Goal: Task Accomplishment & Management: Complete application form

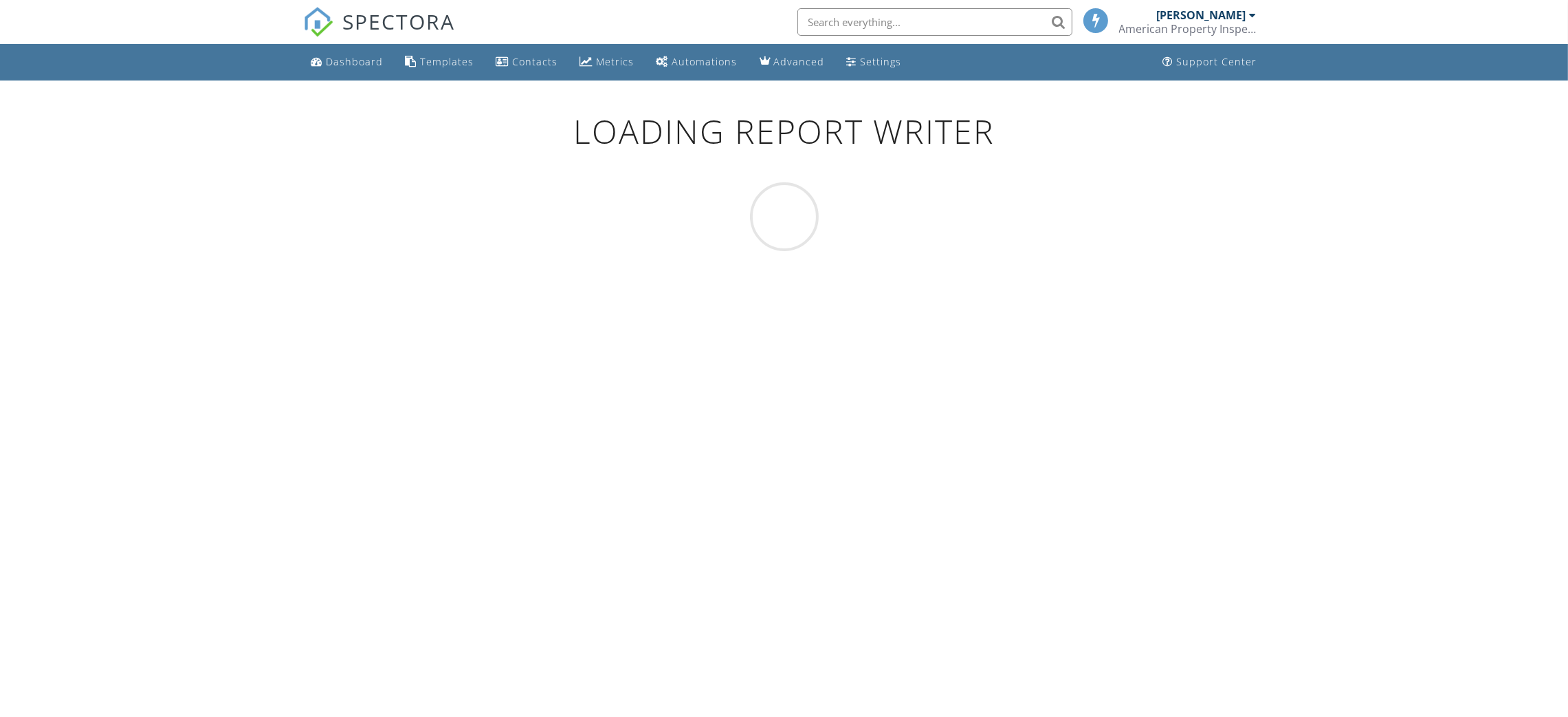
scroll to position [80, 0]
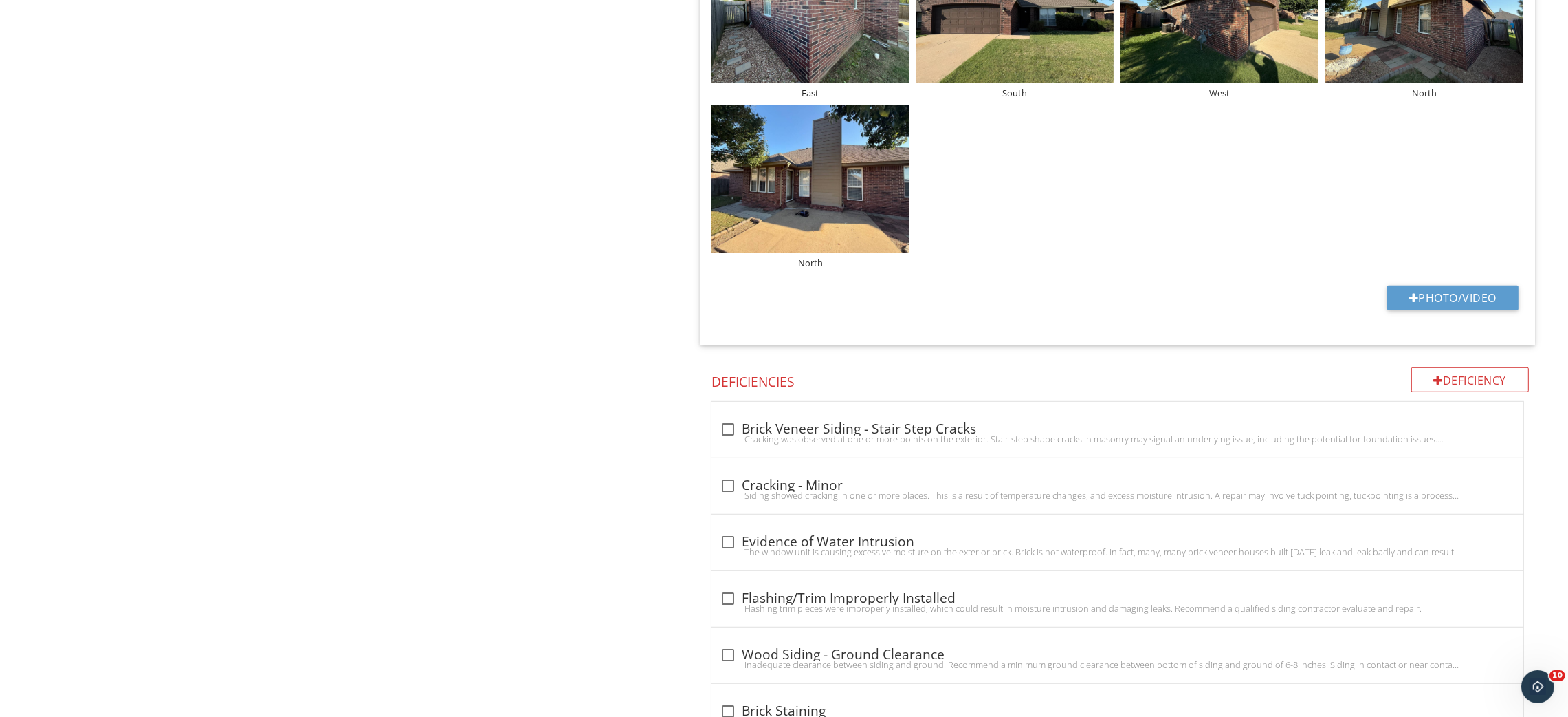
scroll to position [1135, 0]
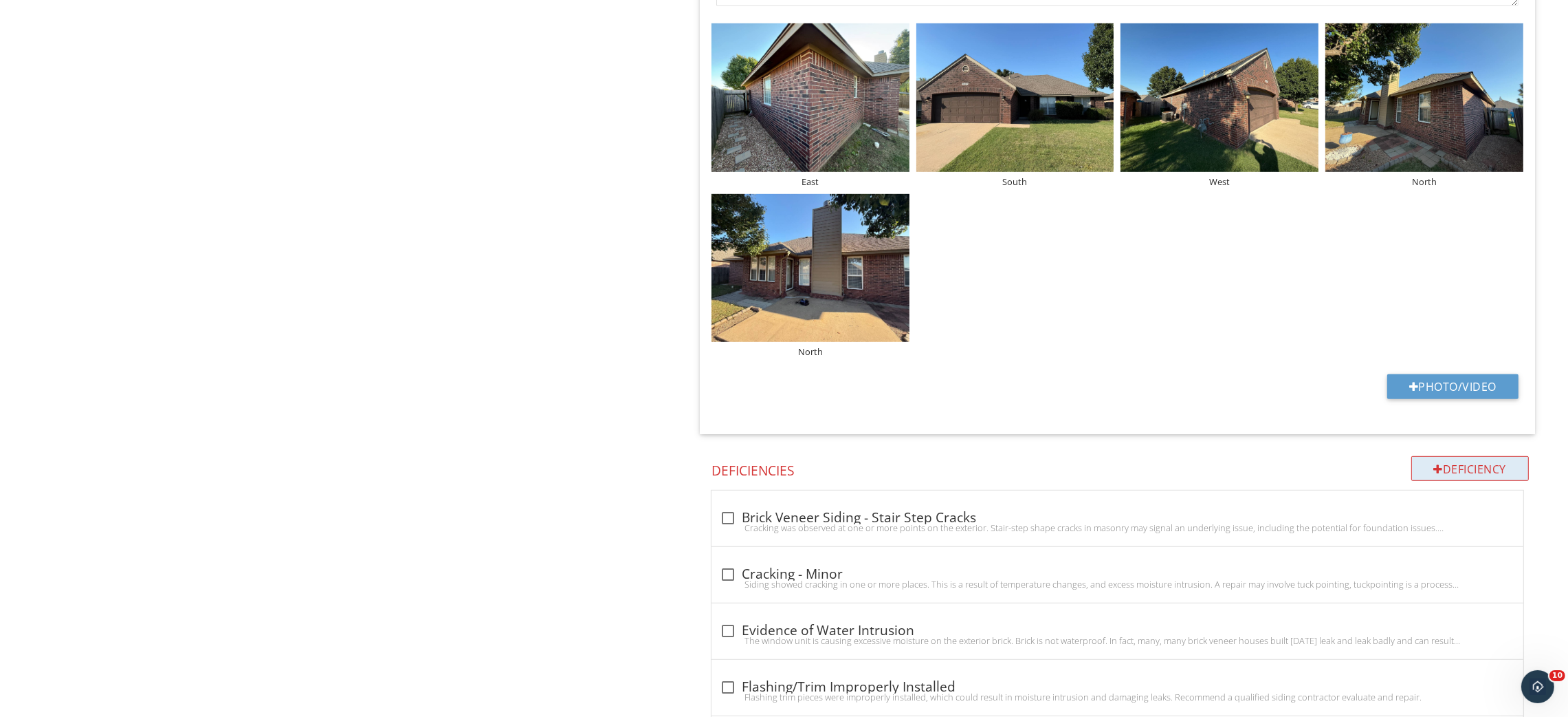
click at [1467, 466] on div "Deficiency" at bounding box center [1470, 468] width 119 height 25
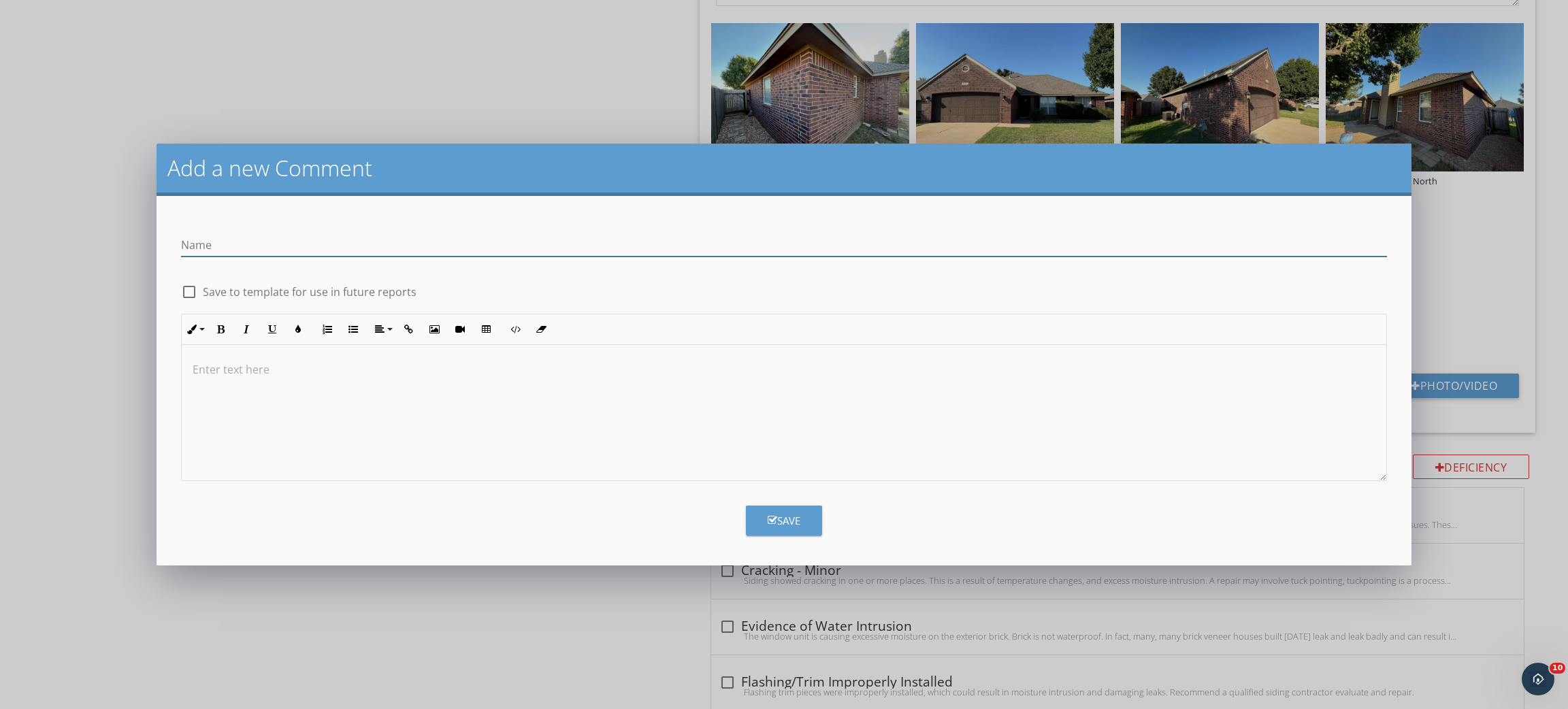
click at [475, 411] on div at bounding box center [783, 412] width 1204 height 136
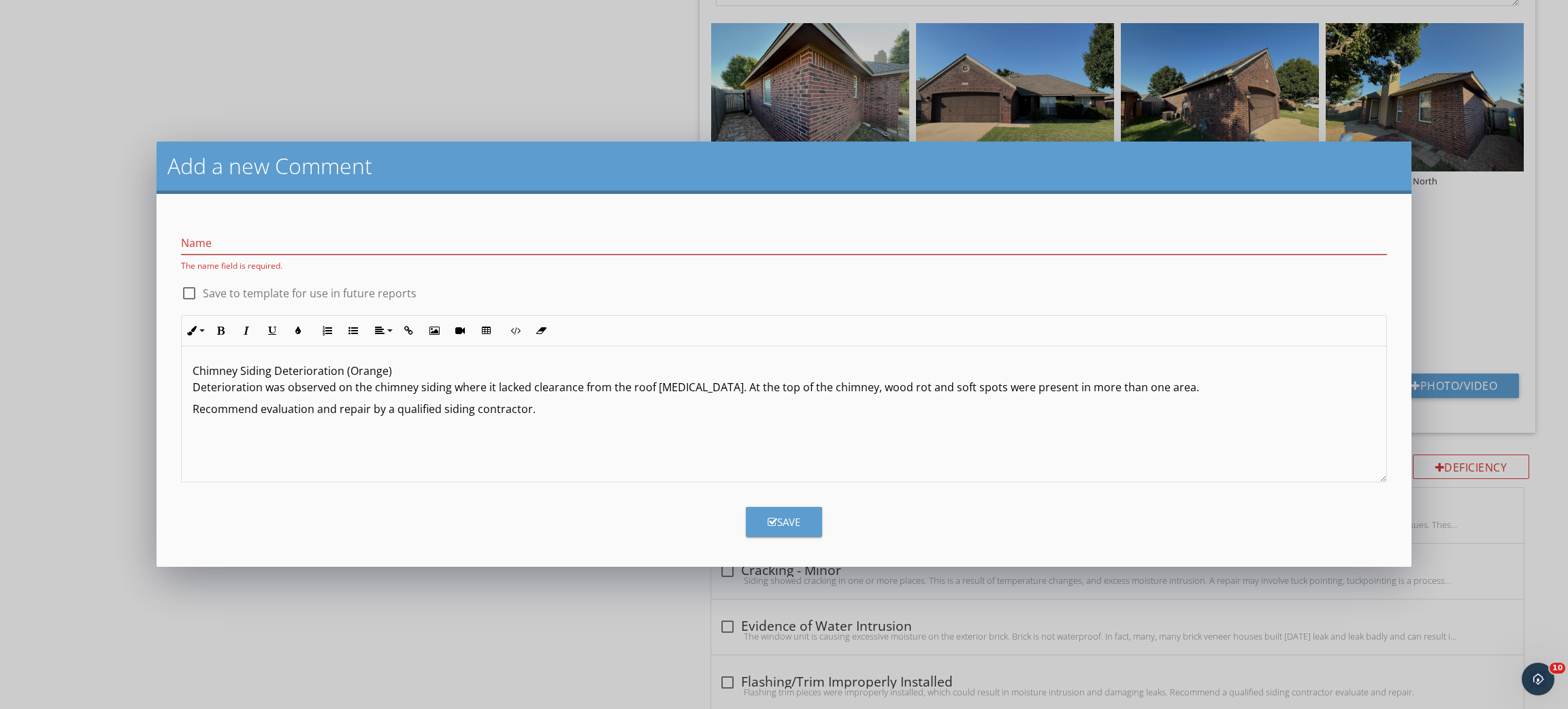
click at [256, 371] on p "Chimney Siding Deterioration (Orange) Deterioration was observed on the chimney…" at bounding box center [783, 379] width 1182 height 32
click at [256, 370] on p "Chimney Siding Deterioration (Orange) Deterioration was observed on the chimney…" at bounding box center [783, 379] width 1182 height 32
copy p "Chimney Siding Deterioration (Orange)"
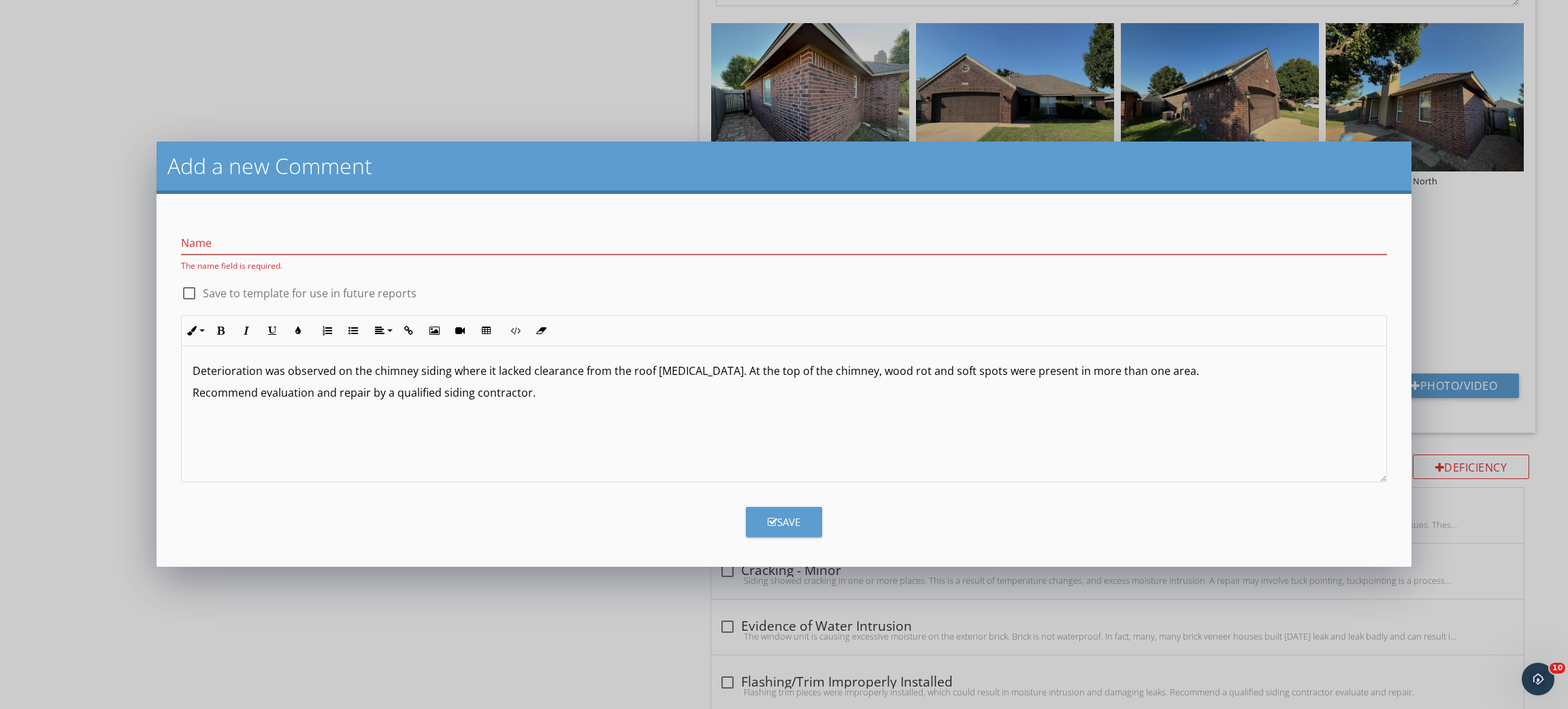
click at [314, 224] on div "Name The name field is required." at bounding box center [784, 247] width 1205 height 48
click at [311, 228] on div "Name The name field is required." at bounding box center [784, 247] width 1205 height 48
click at [309, 230] on div "Name The name field is required." at bounding box center [784, 247] width 1205 height 48
click at [300, 244] on input "Name" at bounding box center [784, 243] width 1205 height 23
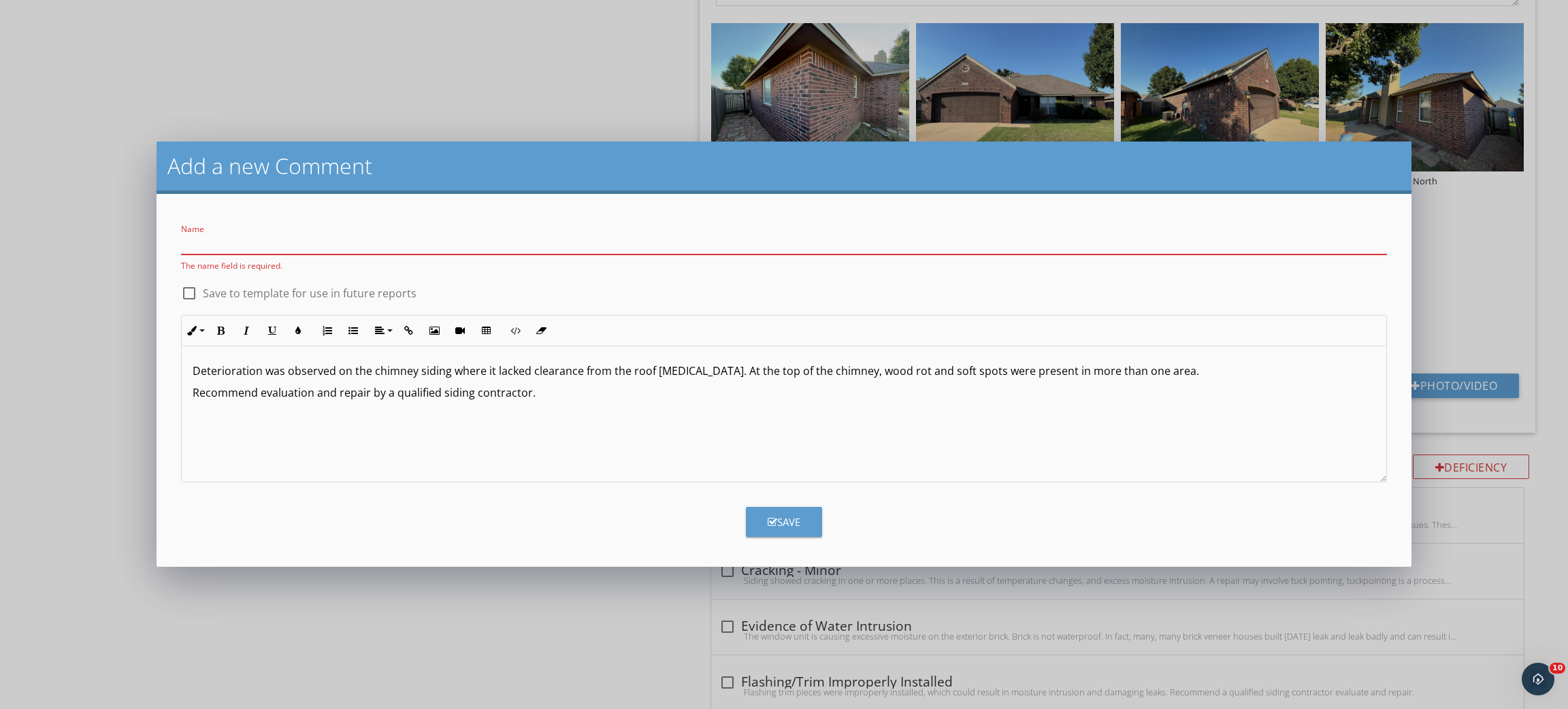
paste input "Chimney Siding Deterioration (Orange)"
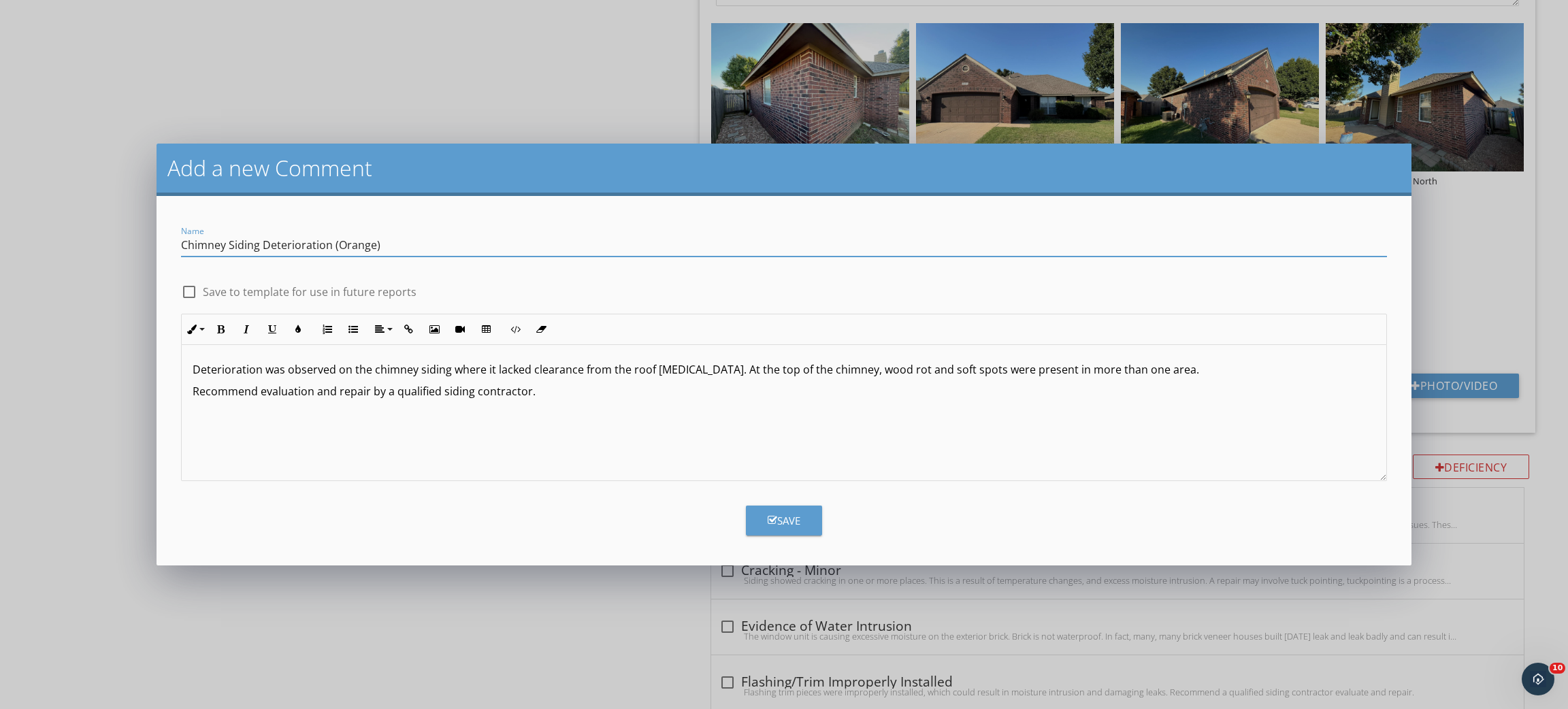
drag, startPoint x: 330, startPoint y: 245, endPoint x: 445, endPoint y: 239, distance: 115.2
click at [442, 239] on input "Chimney Siding Deterioration (Orange)" at bounding box center [784, 244] width 1205 height 23
click at [262, 247] on input "Chimney Siding Deterioration" at bounding box center [784, 244] width 1205 height 23
type input "Chimney Siding - Wood Rot / Deterioration"
click at [816, 525] on button "Save" at bounding box center [784, 520] width 76 height 30
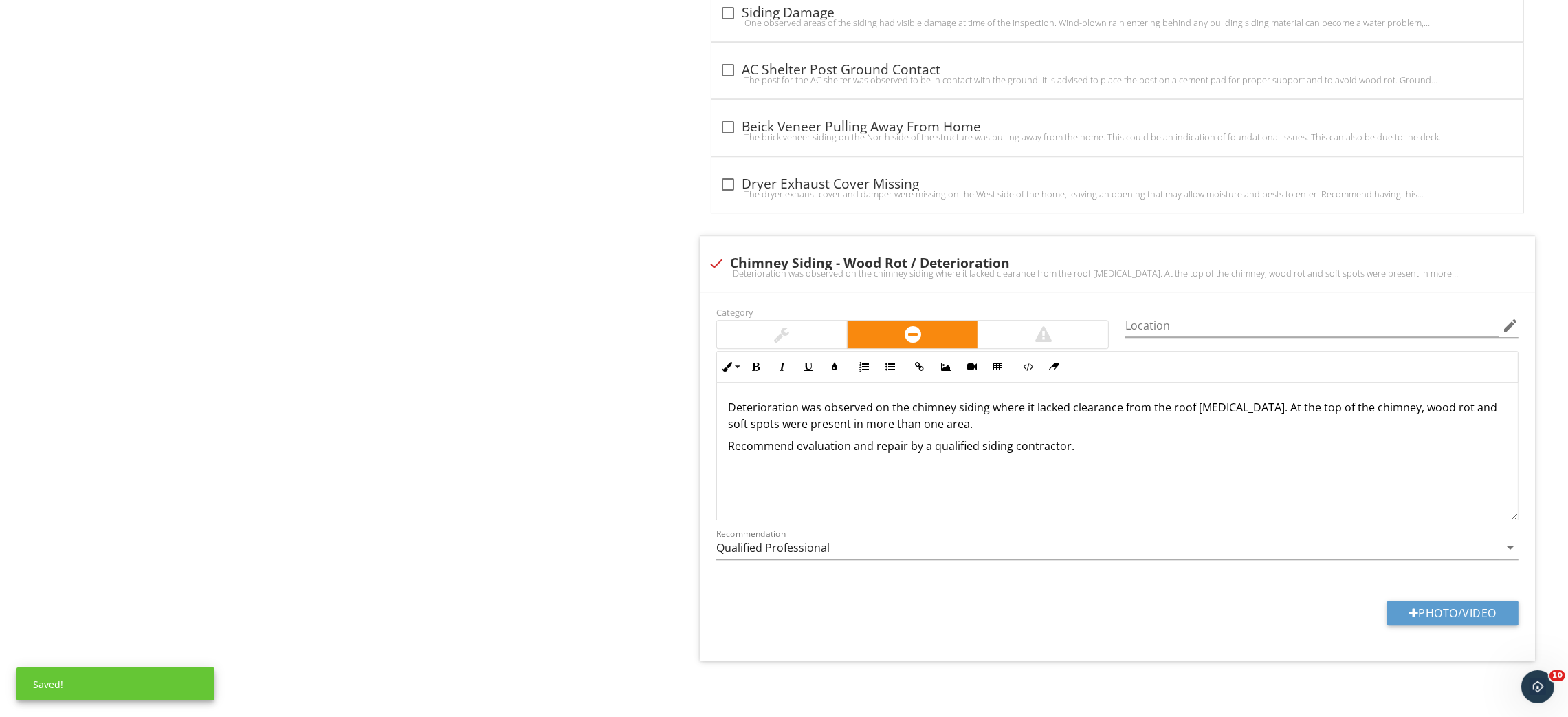
scroll to position [5734, 0]
click at [779, 546] on input "Qualified Professional" at bounding box center [1108, 547] width 783 height 23
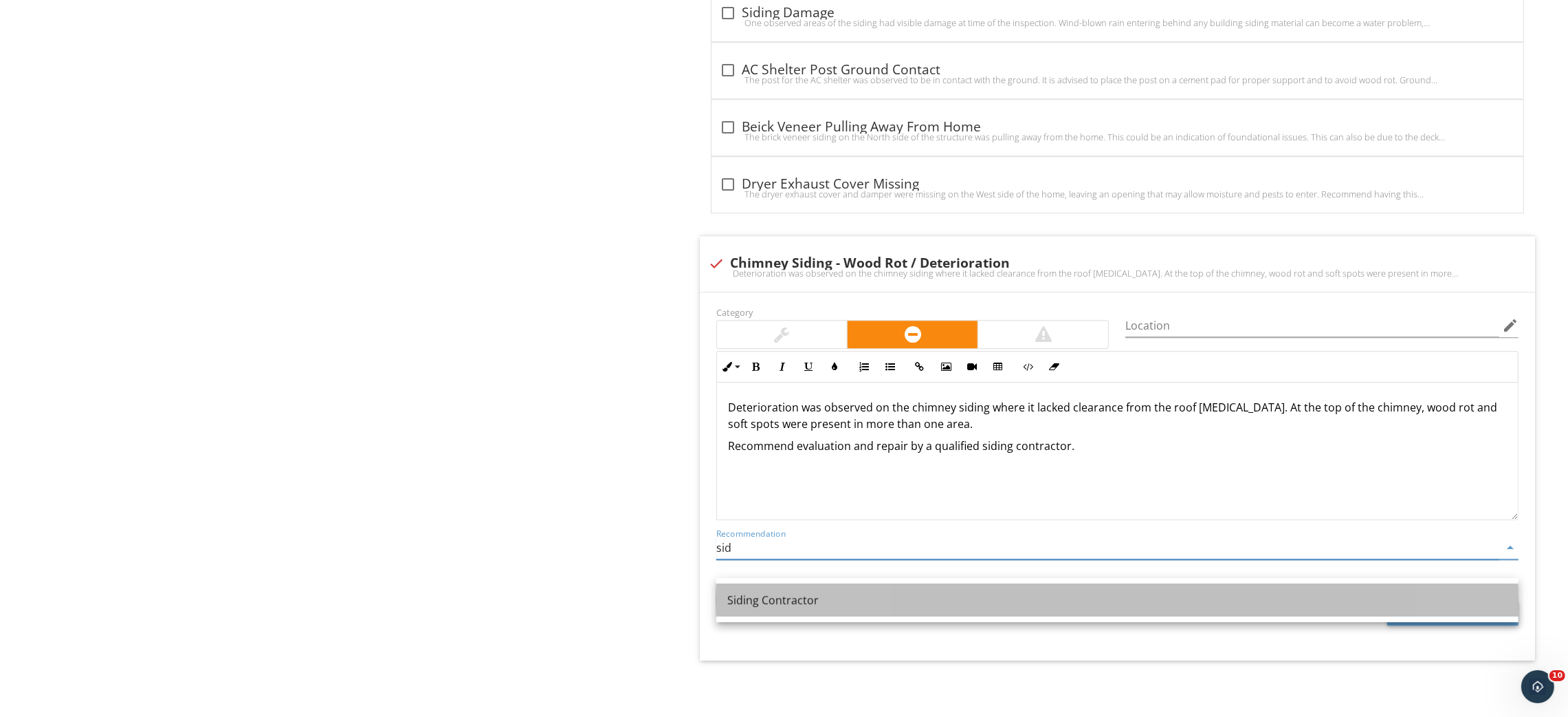
click at [785, 592] on div "Siding Contractor" at bounding box center [1118, 600] width 780 height 16
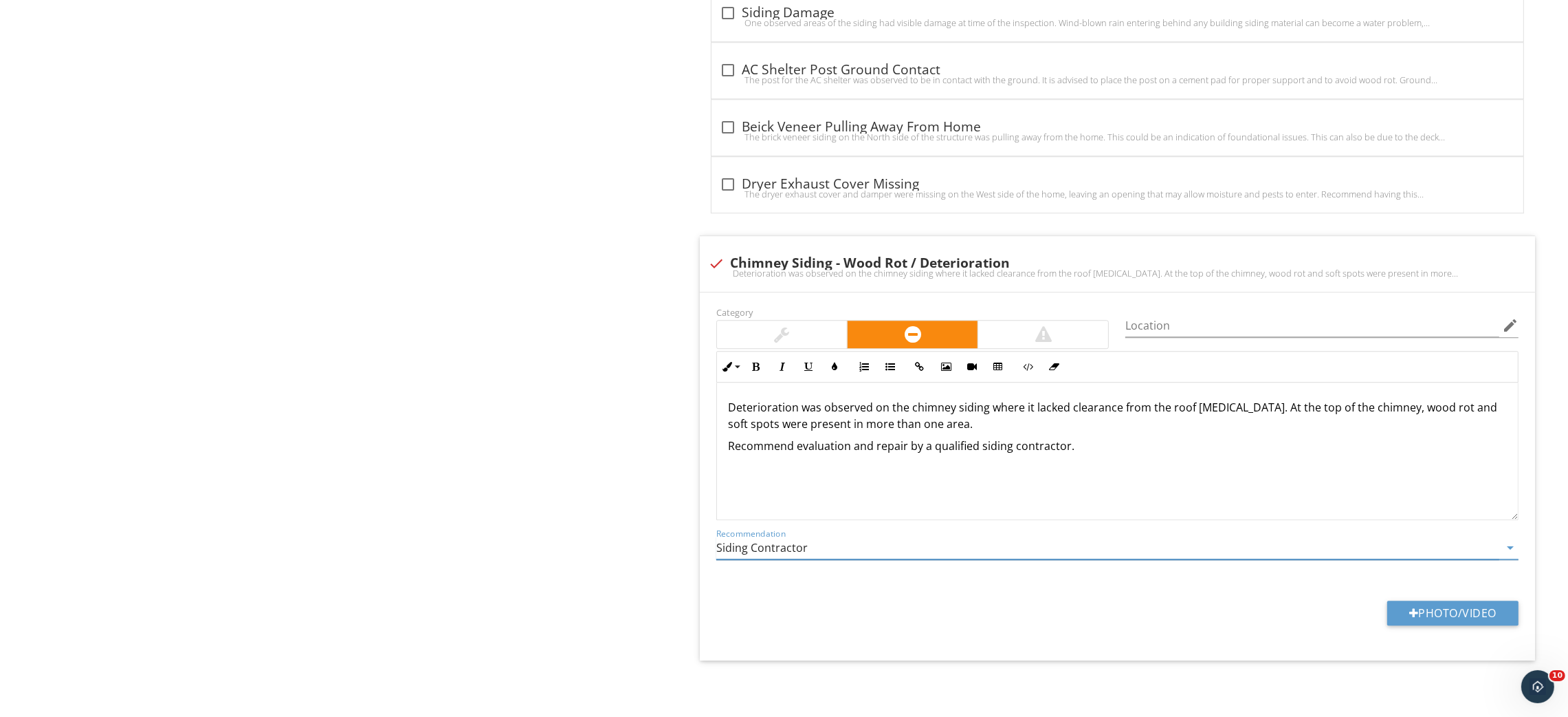
type input "Siding Contractor"
drag, startPoint x: 558, startPoint y: 542, endPoint x: 916, endPoint y: 484, distance: 362.7
click at [1068, 409] on p "Deterioration was observed on the chimney siding where it lacked clearance from…" at bounding box center [1118, 415] width 779 height 33
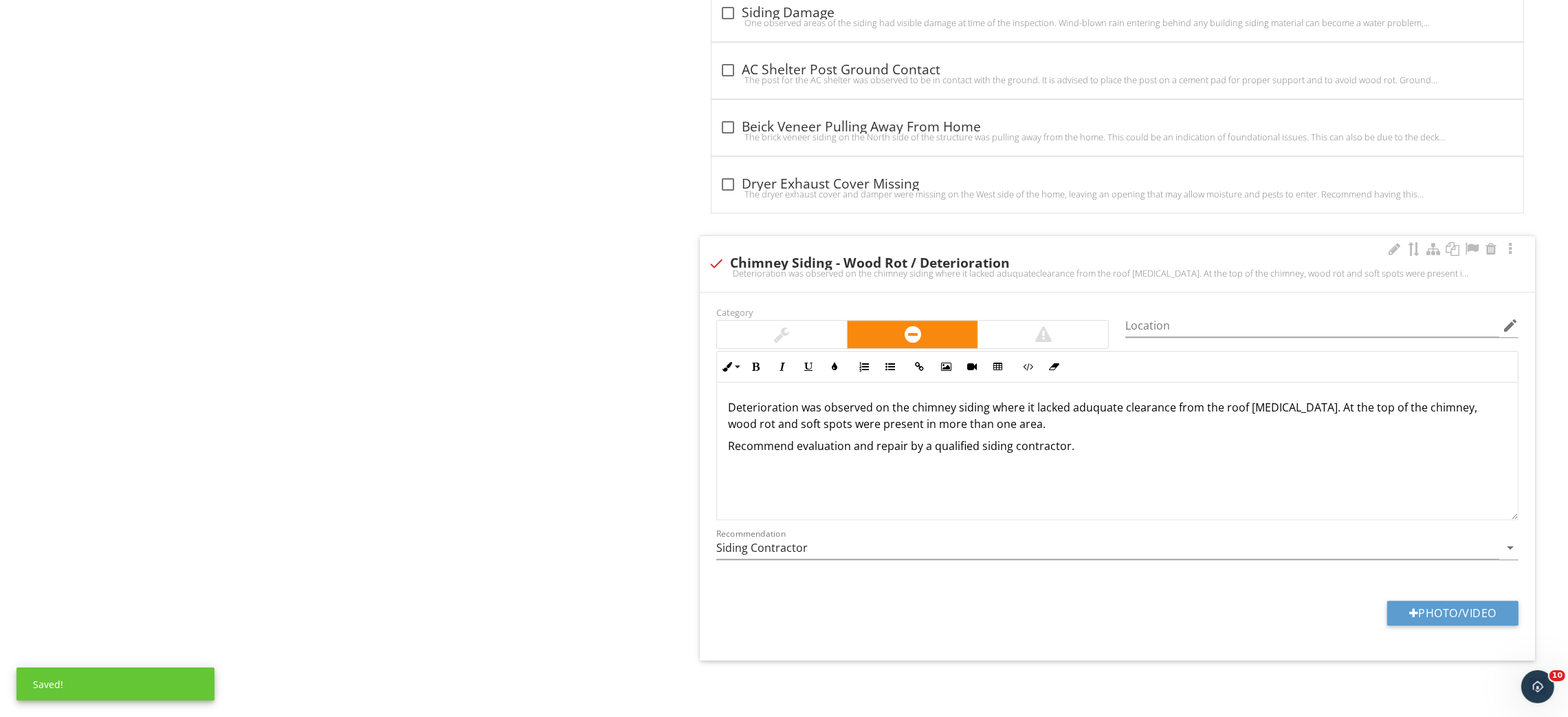
drag, startPoint x: 1024, startPoint y: 443, endPoint x: 1058, endPoint y: 421, distance: 40.5
click at [1025, 443] on p "Recommend evaluation and repair by a qualified siding contractor." at bounding box center [1118, 446] width 779 height 16
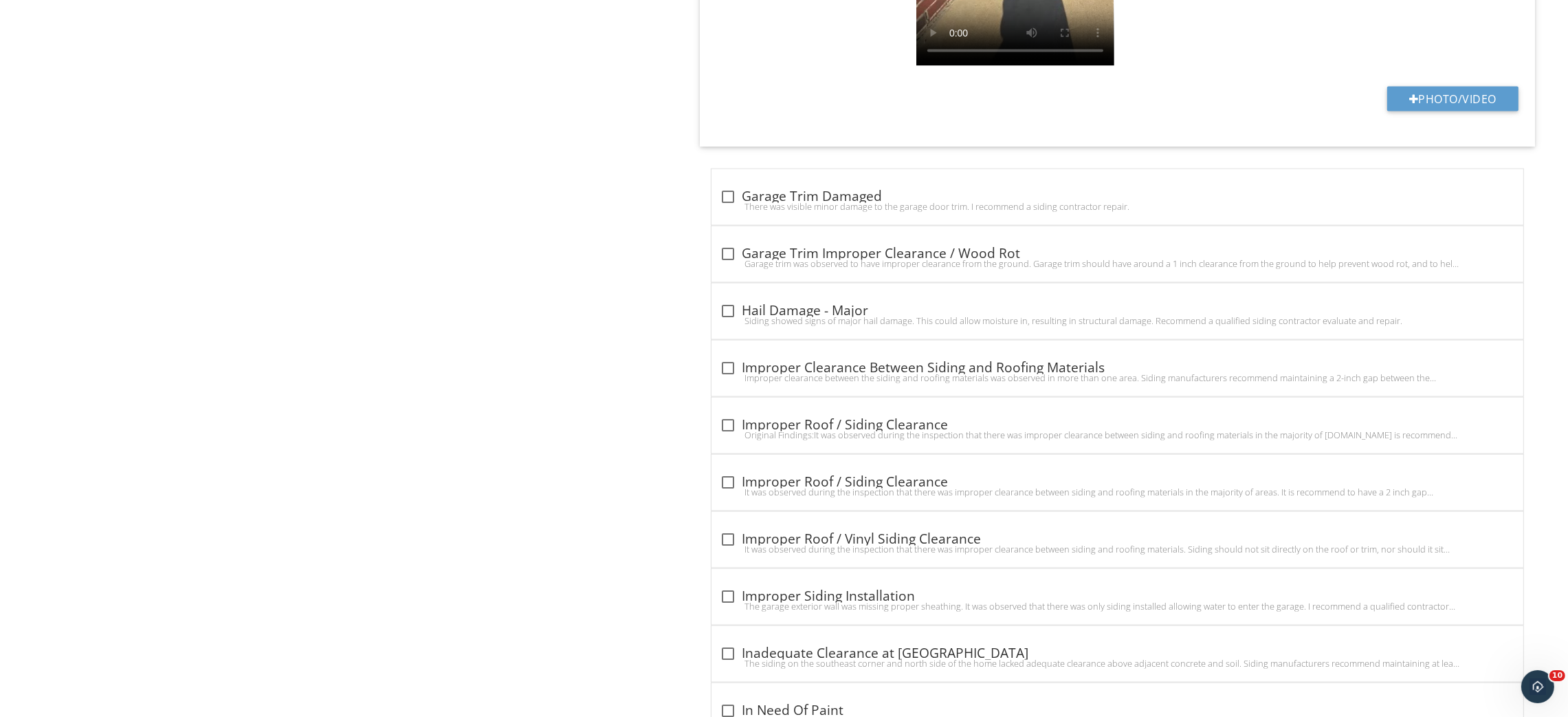
scroll to position [3070, 0]
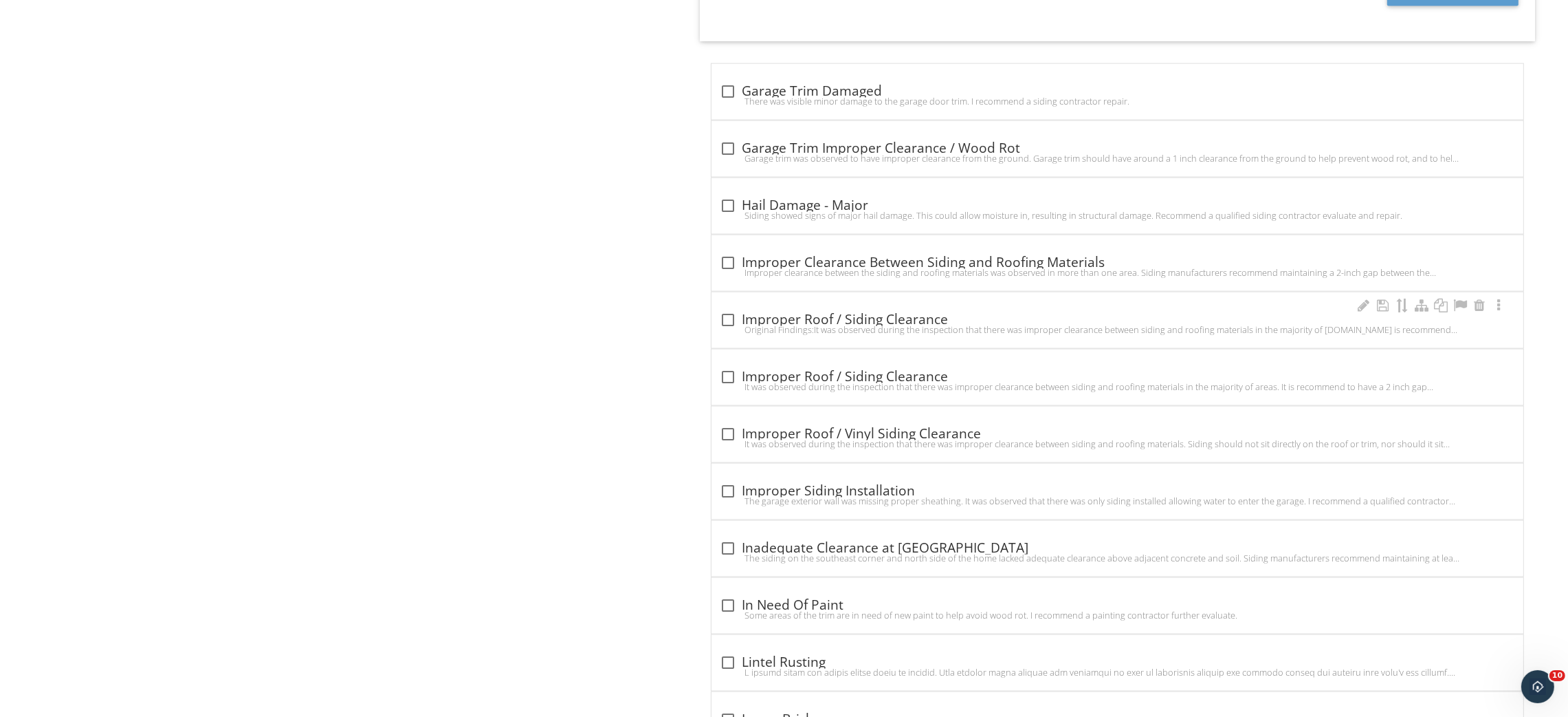
click at [838, 329] on div "Original Findings:It was observed during the inspection that there was improper…" at bounding box center [1118, 329] width 796 height 11
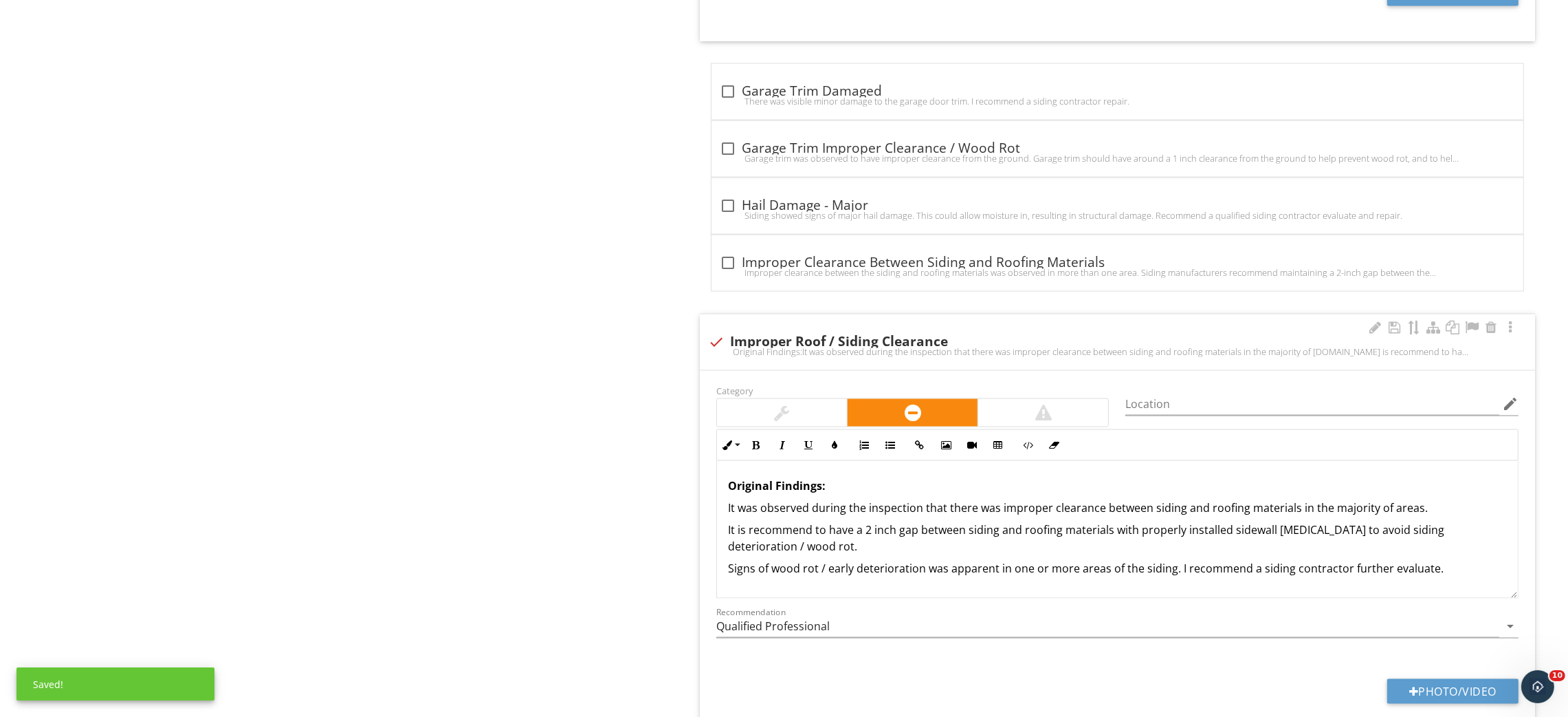
click at [802, 340] on div "check Improper Roof / Siding Clearance" at bounding box center [1118, 342] width 819 height 16
checkbox input "true"
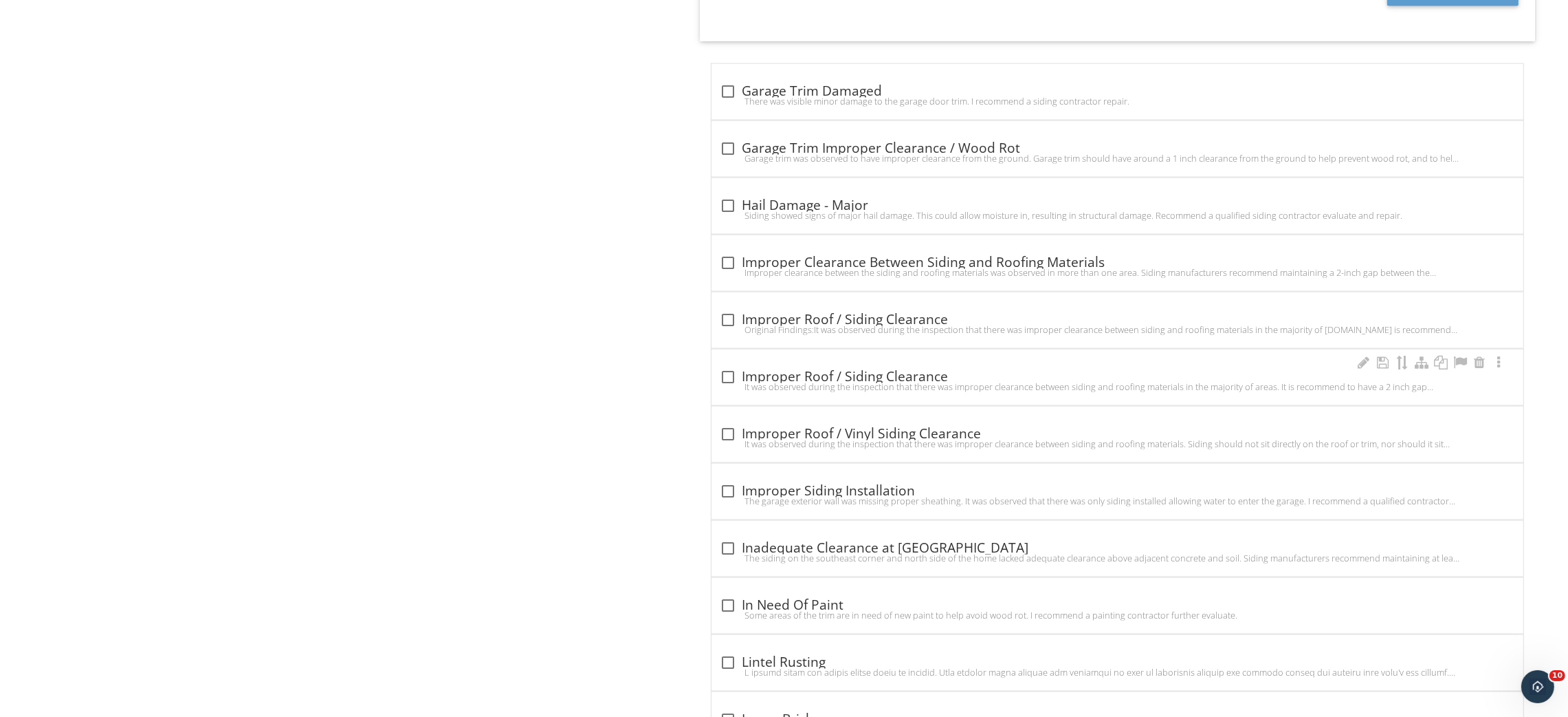
click at [782, 382] on div "check_box_outline_blank Improper Roof / Siding Clearance" at bounding box center [1118, 377] width 796 height 16
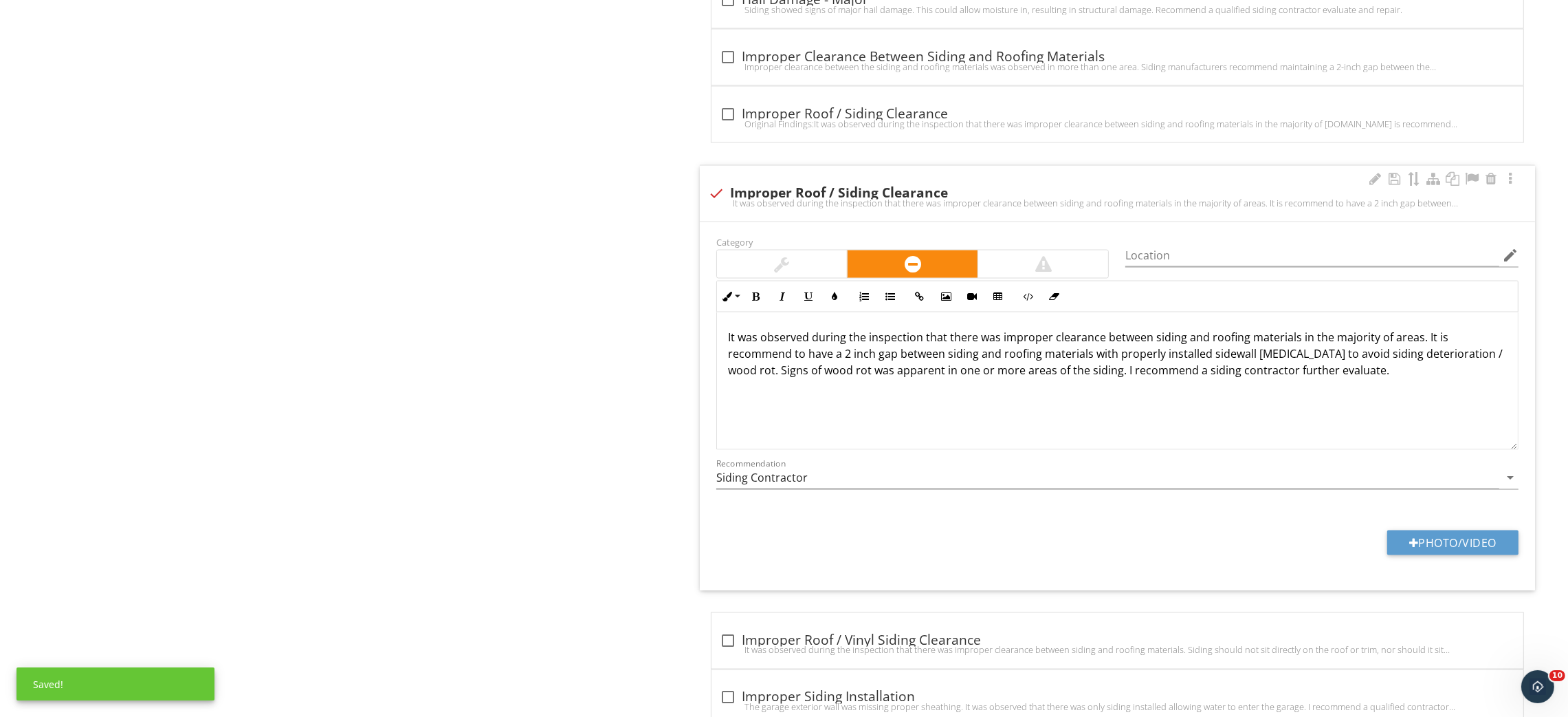
scroll to position [3276, 0]
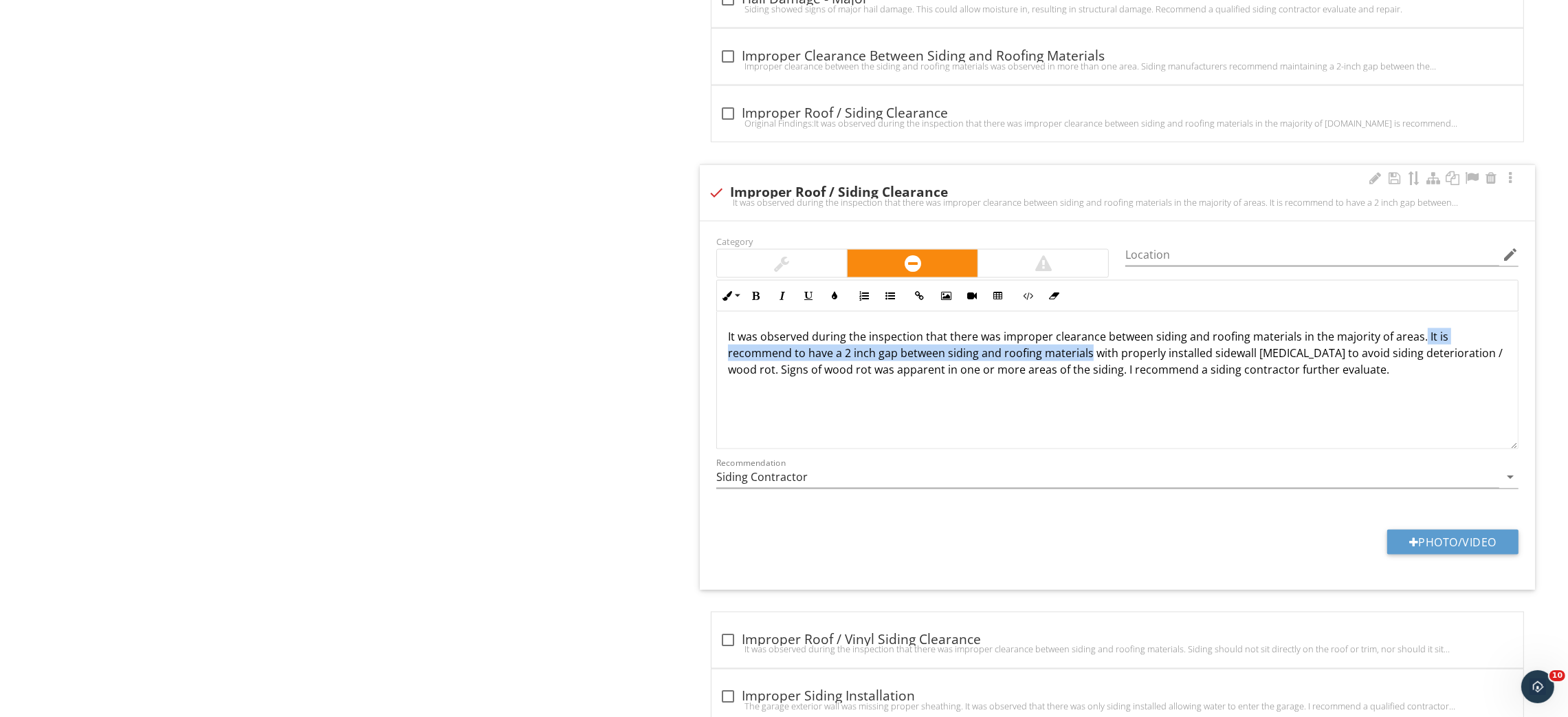
drag, startPoint x: 1418, startPoint y: 342, endPoint x: 1088, endPoint y: 362, distance: 330.6
click at [1088, 362] on p "It was observed during the inspection that there was improper clearance between…" at bounding box center [1118, 353] width 779 height 49
copy p "It is recommend to have a 2 inch gap between siding and roofing materials"
click at [819, 172] on div "check Improper Roof / Siding Clearance It was observed during the inspection th…" at bounding box center [1118, 192] width 835 height 56
checkbox input "true"
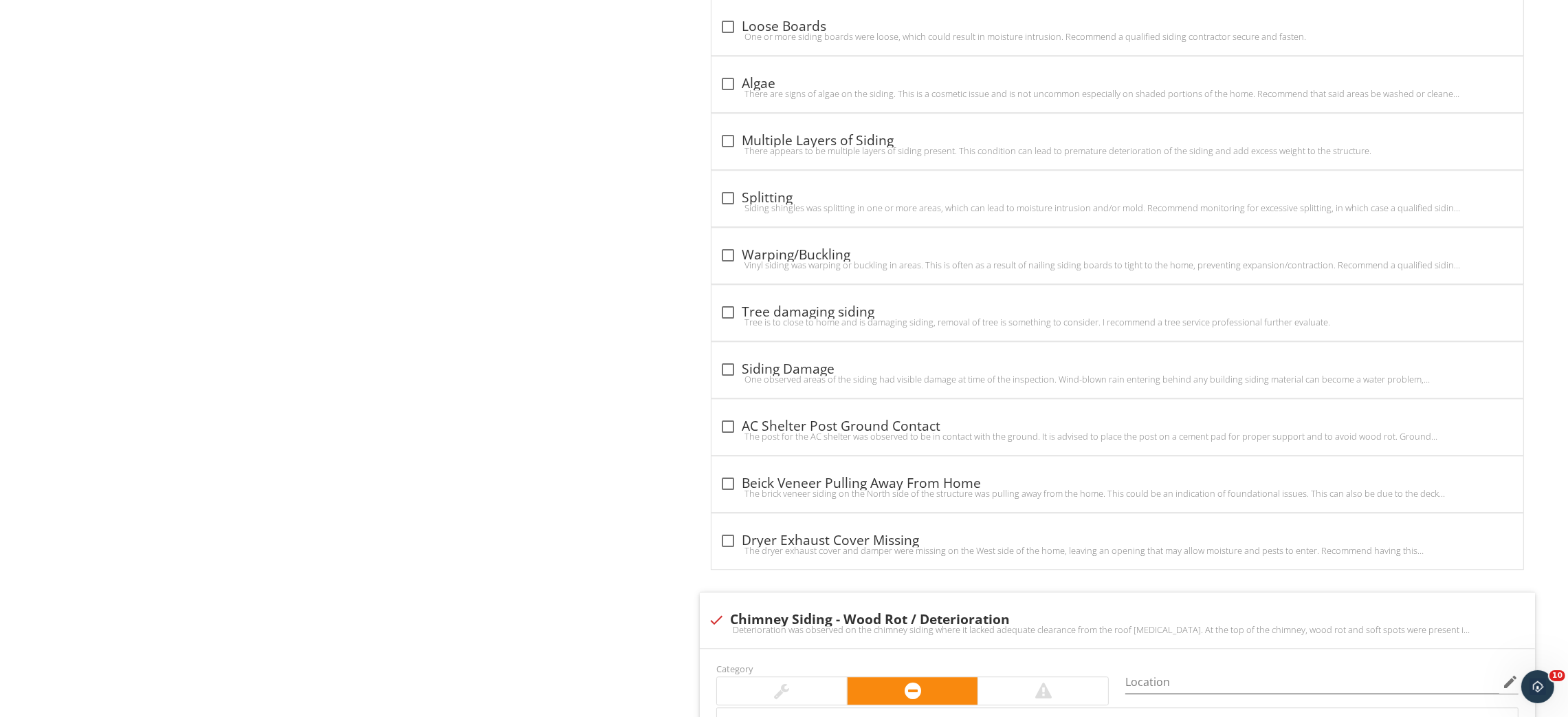
scroll to position [5734, 0]
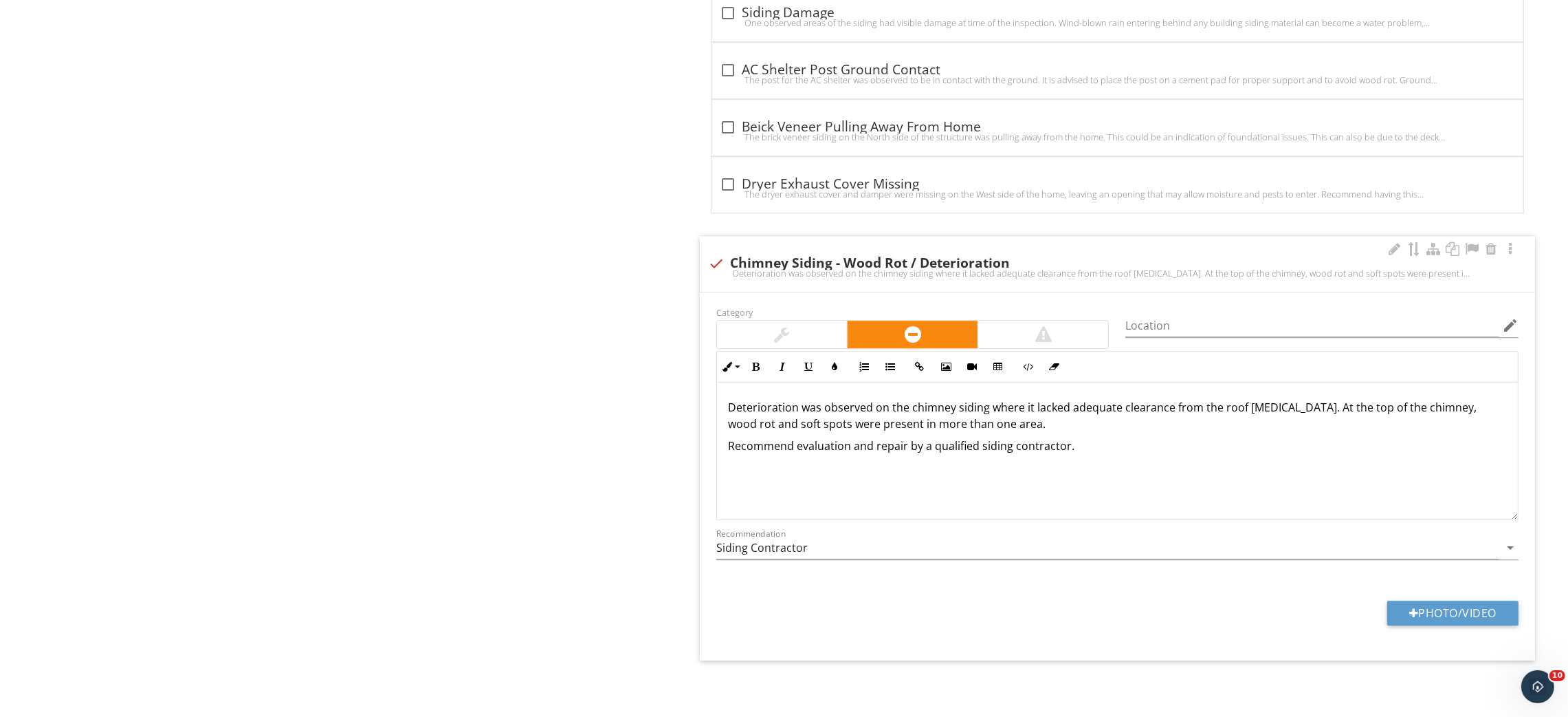
click at [867, 435] on div "Deterioration was observed on the chimney siding where it lacked adequate clear…" at bounding box center [1118, 451] width 801 height 138
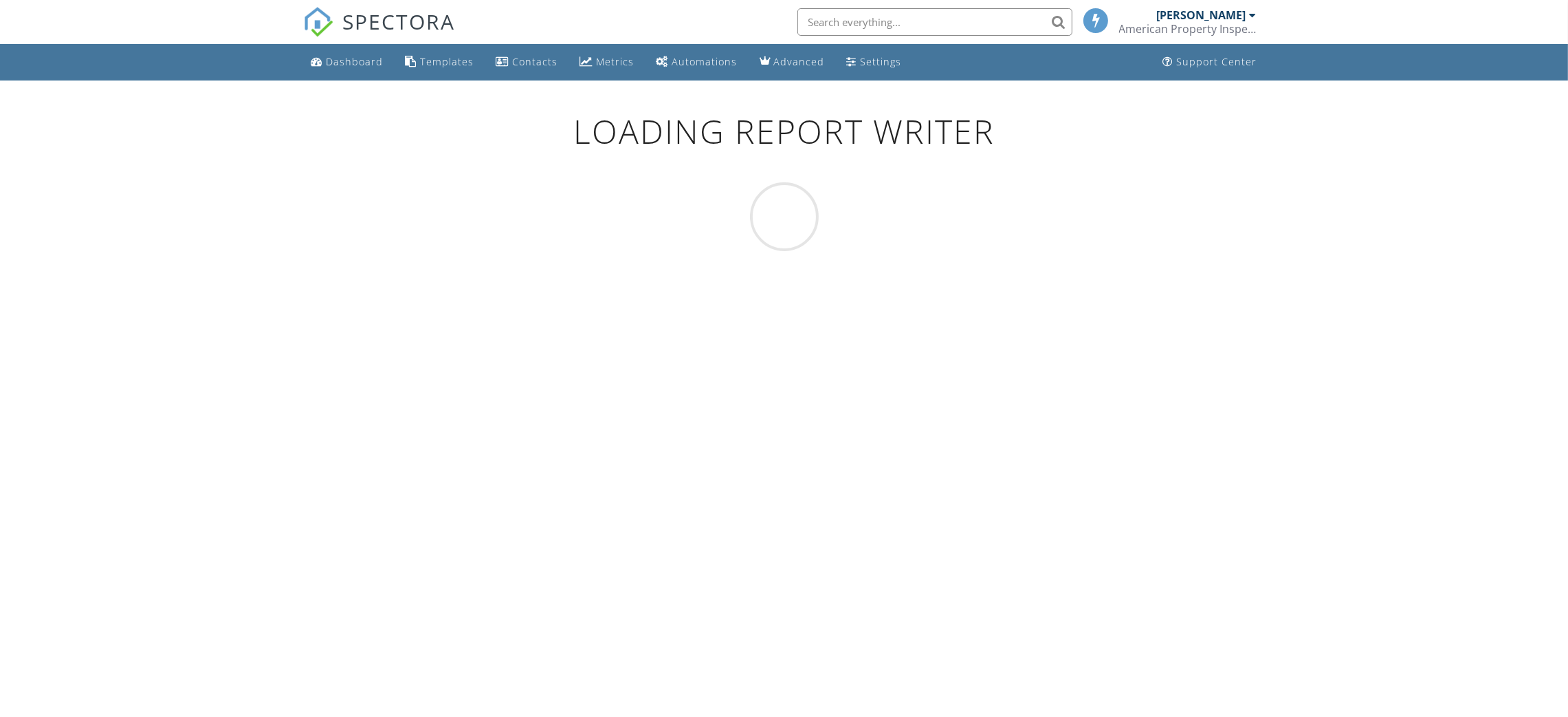
scroll to position [80, 0]
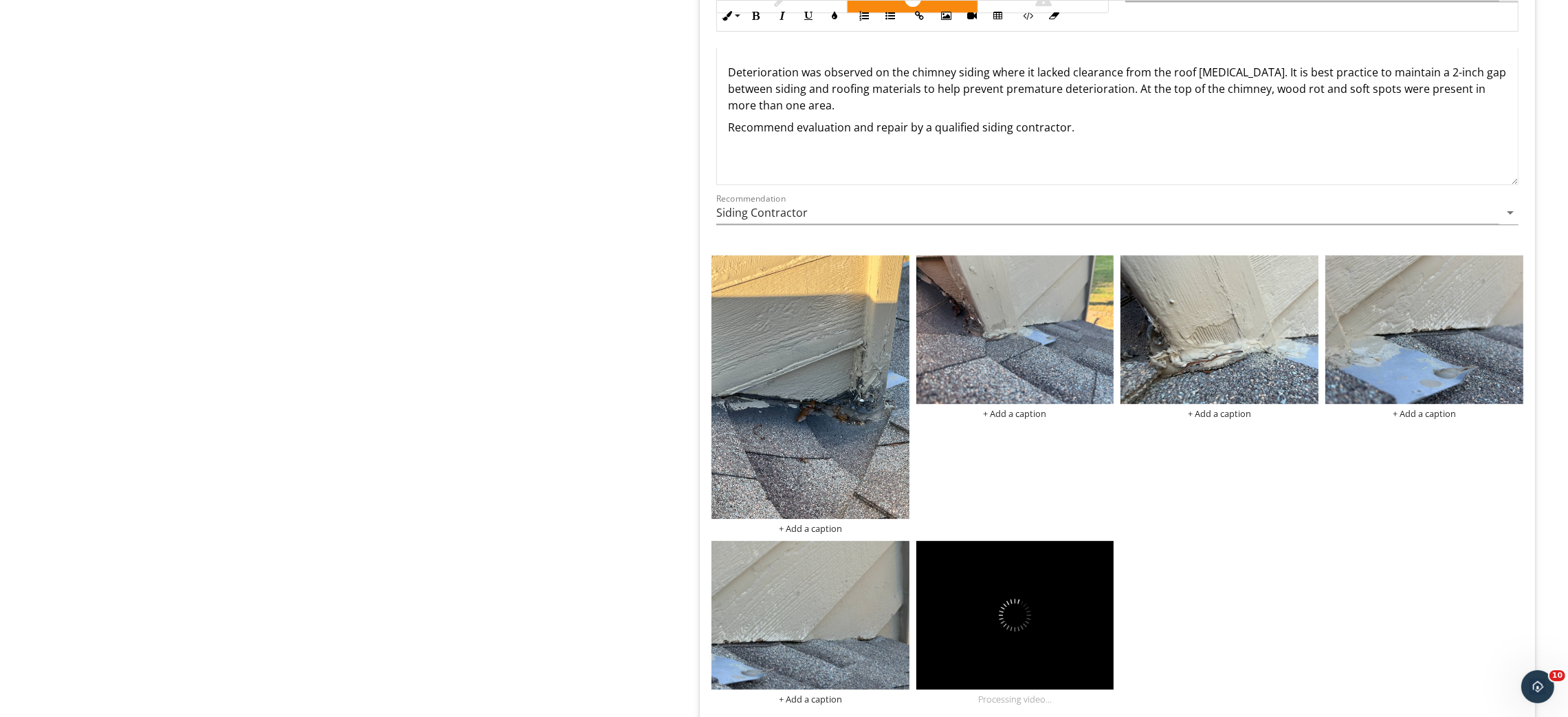
scroll to position [6193, 0]
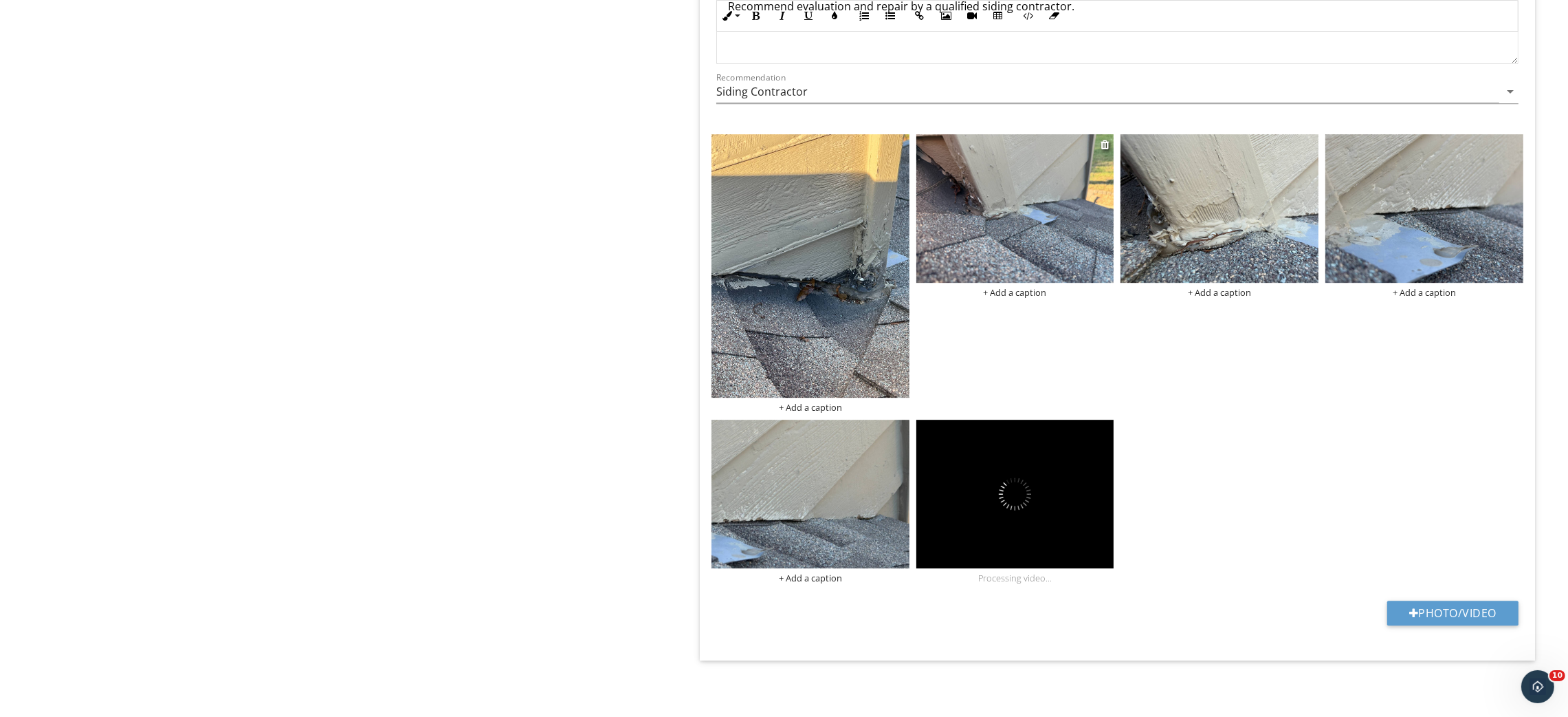
click at [1002, 193] on img at bounding box center [1015, 208] width 198 height 149
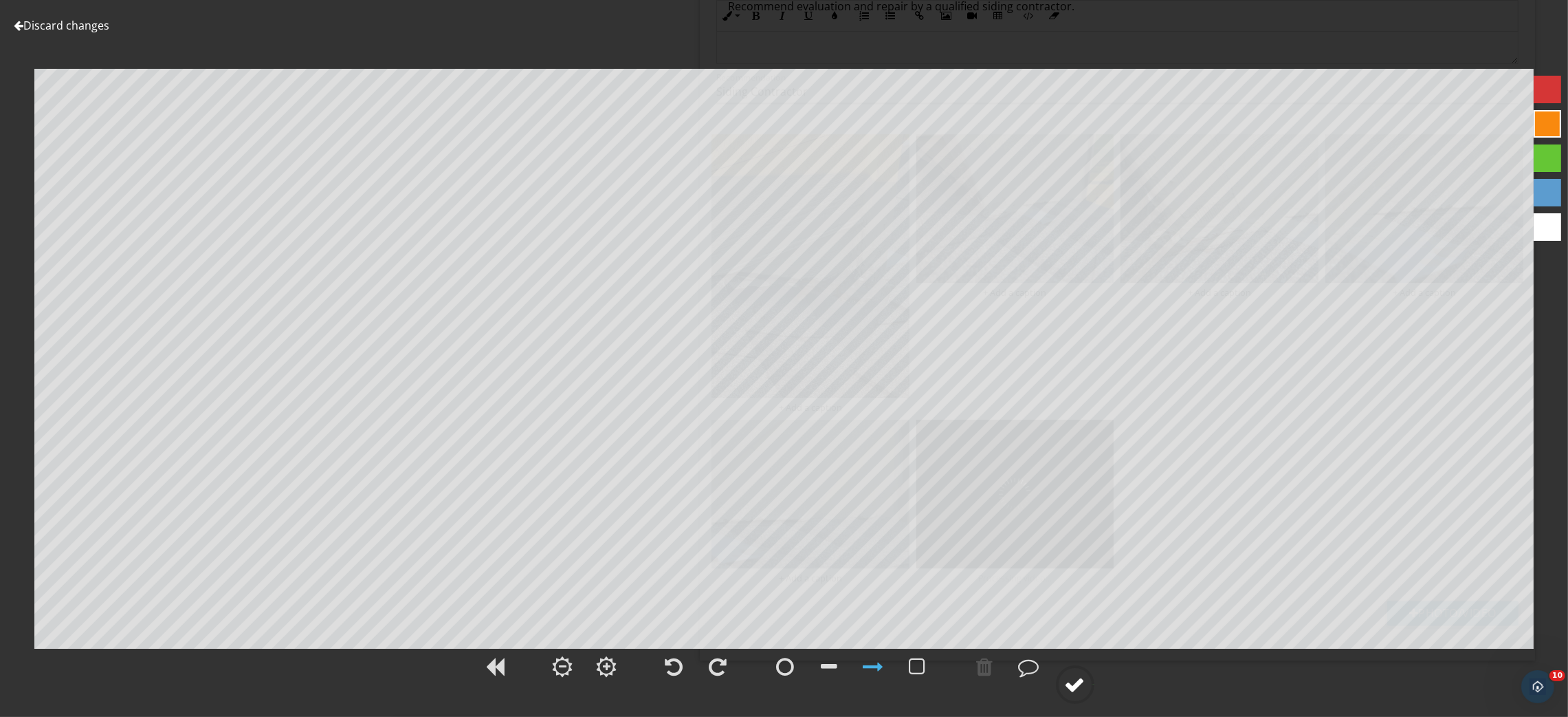
click at [1067, 689] on div at bounding box center [1075, 684] width 21 height 21
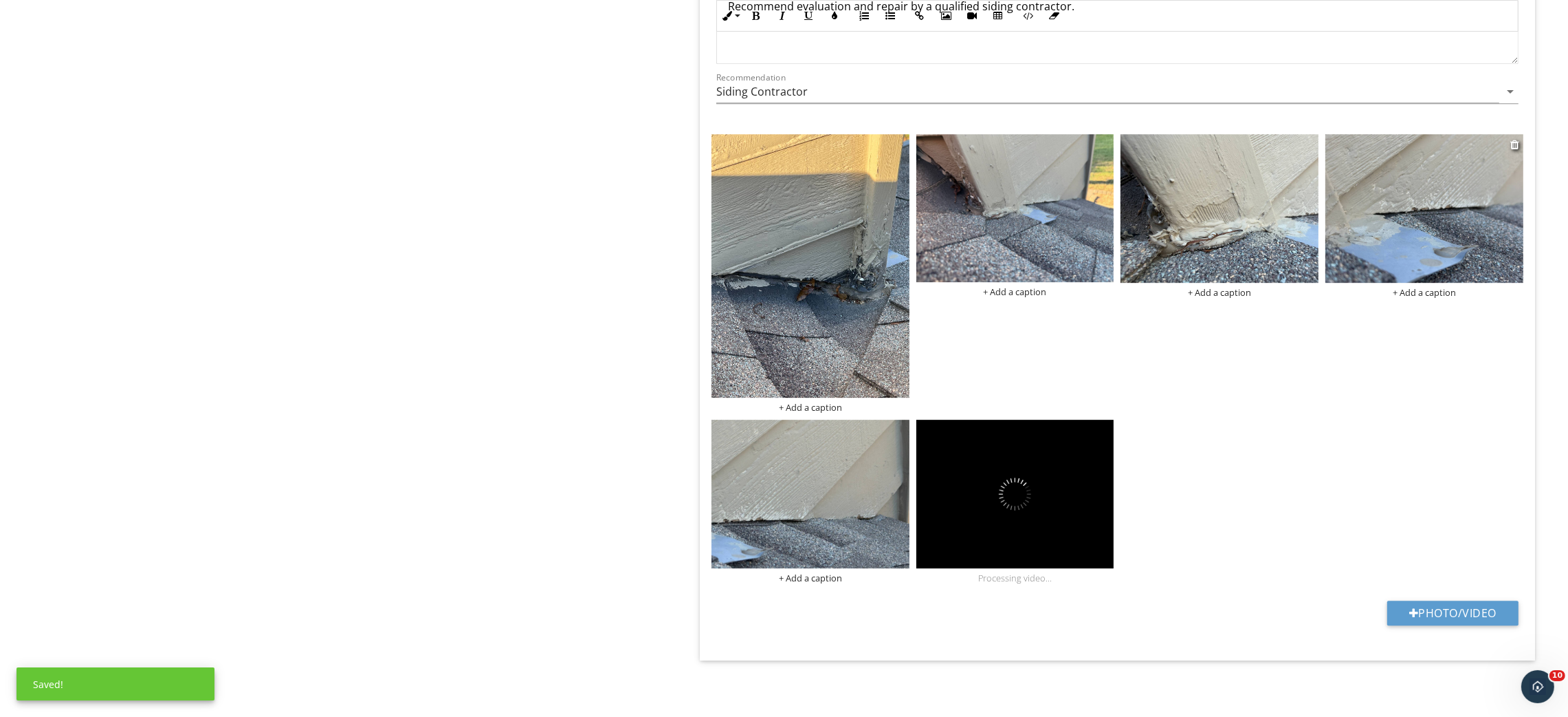
click at [1467, 209] on img at bounding box center [1424, 208] width 198 height 149
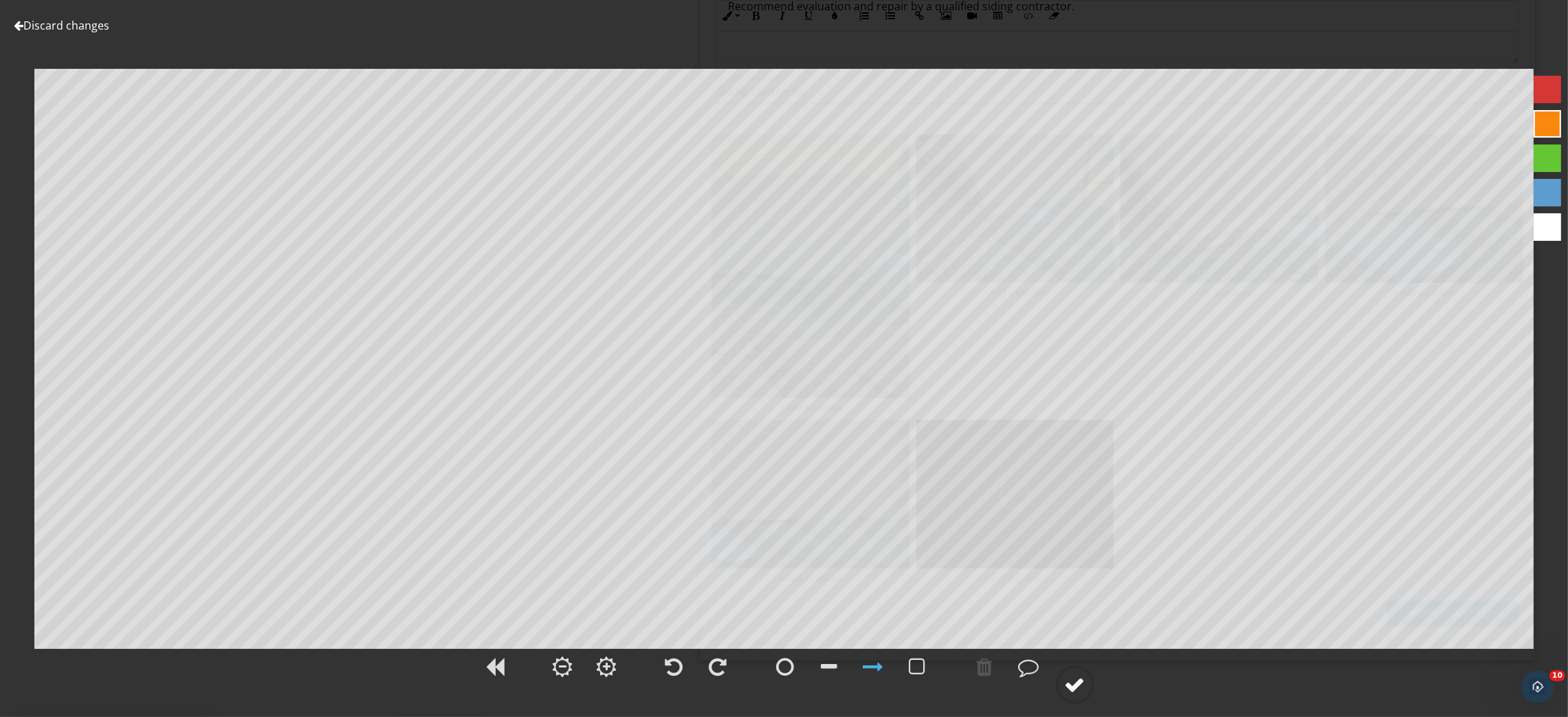
click at [1076, 683] on div at bounding box center [1075, 684] width 21 height 21
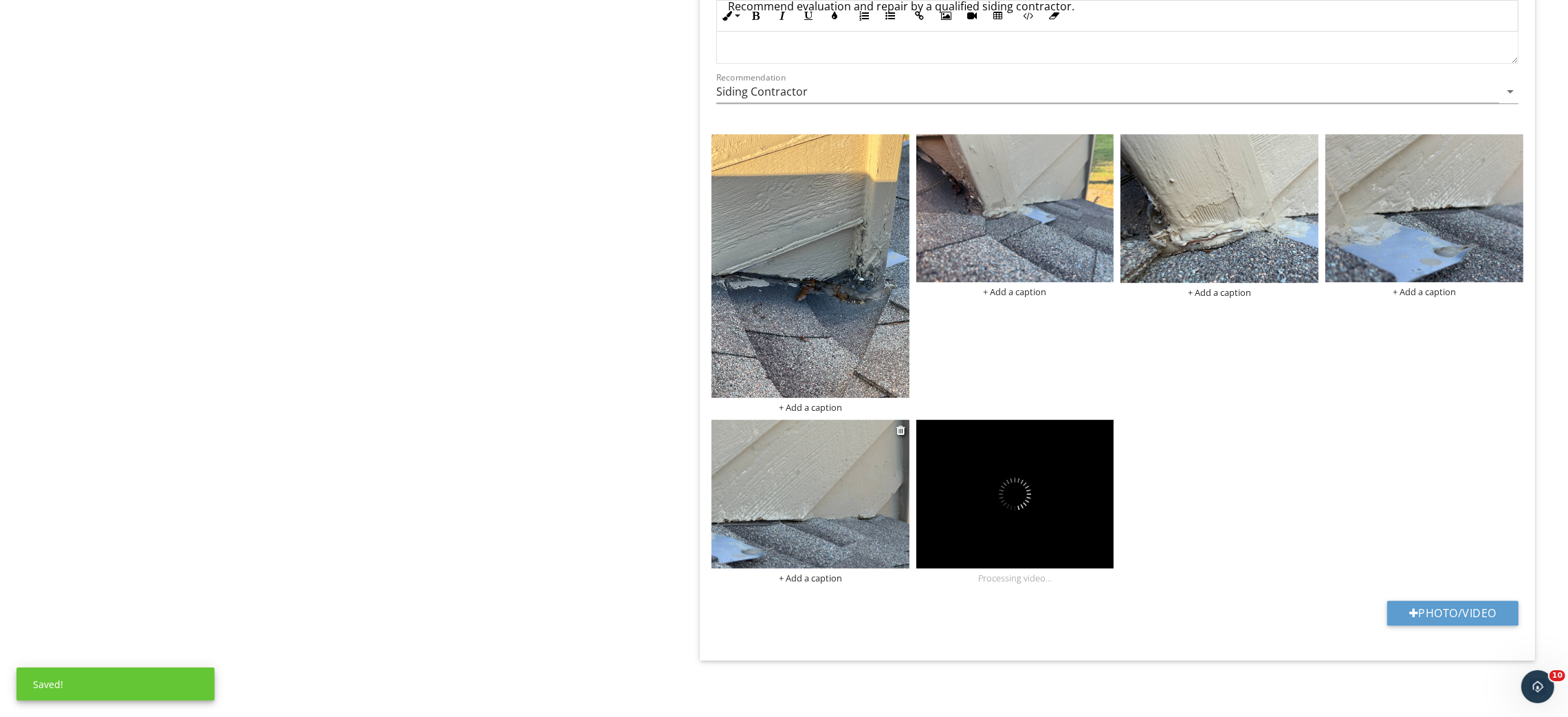
click at [781, 481] on img at bounding box center [810, 494] width 198 height 149
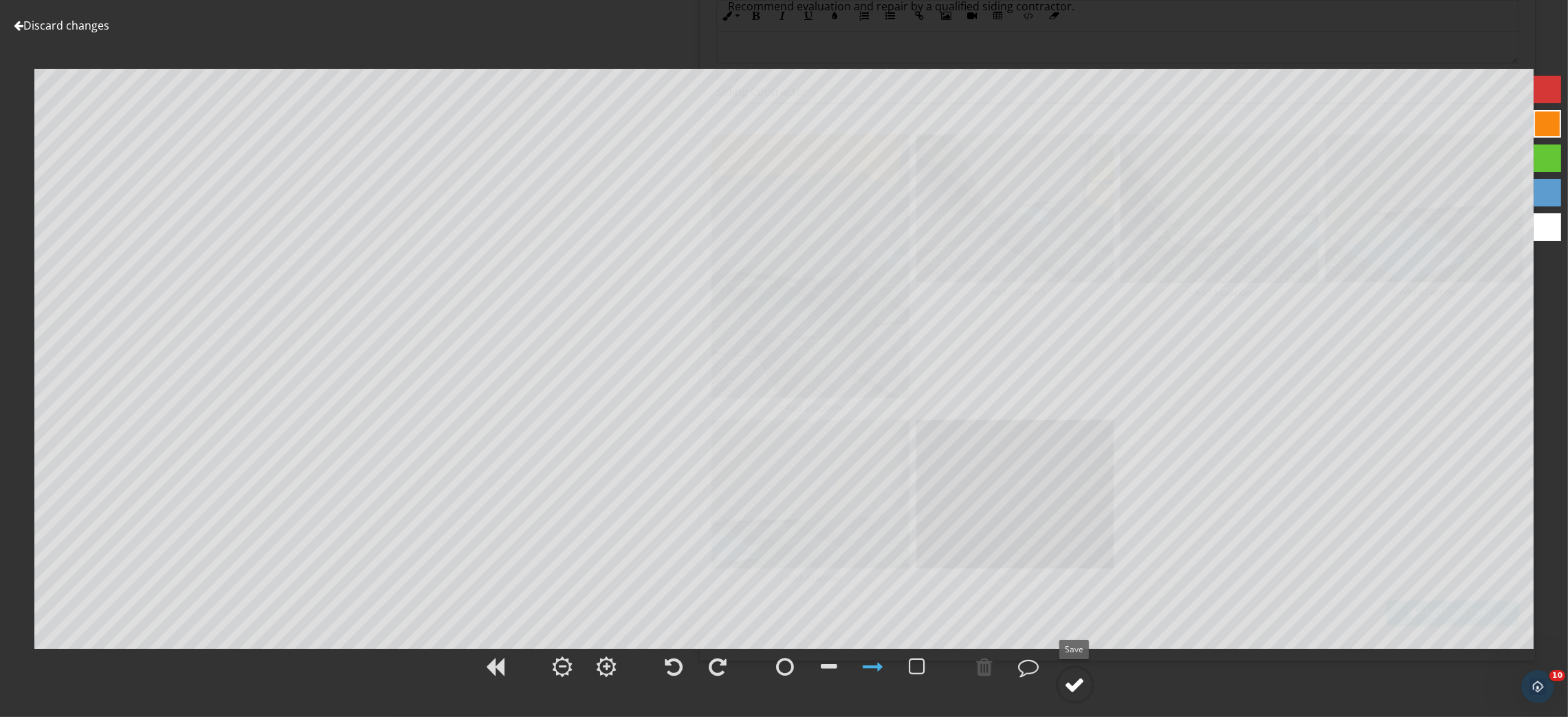
click at [1078, 681] on div at bounding box center [1075, 684] width 21 height 21
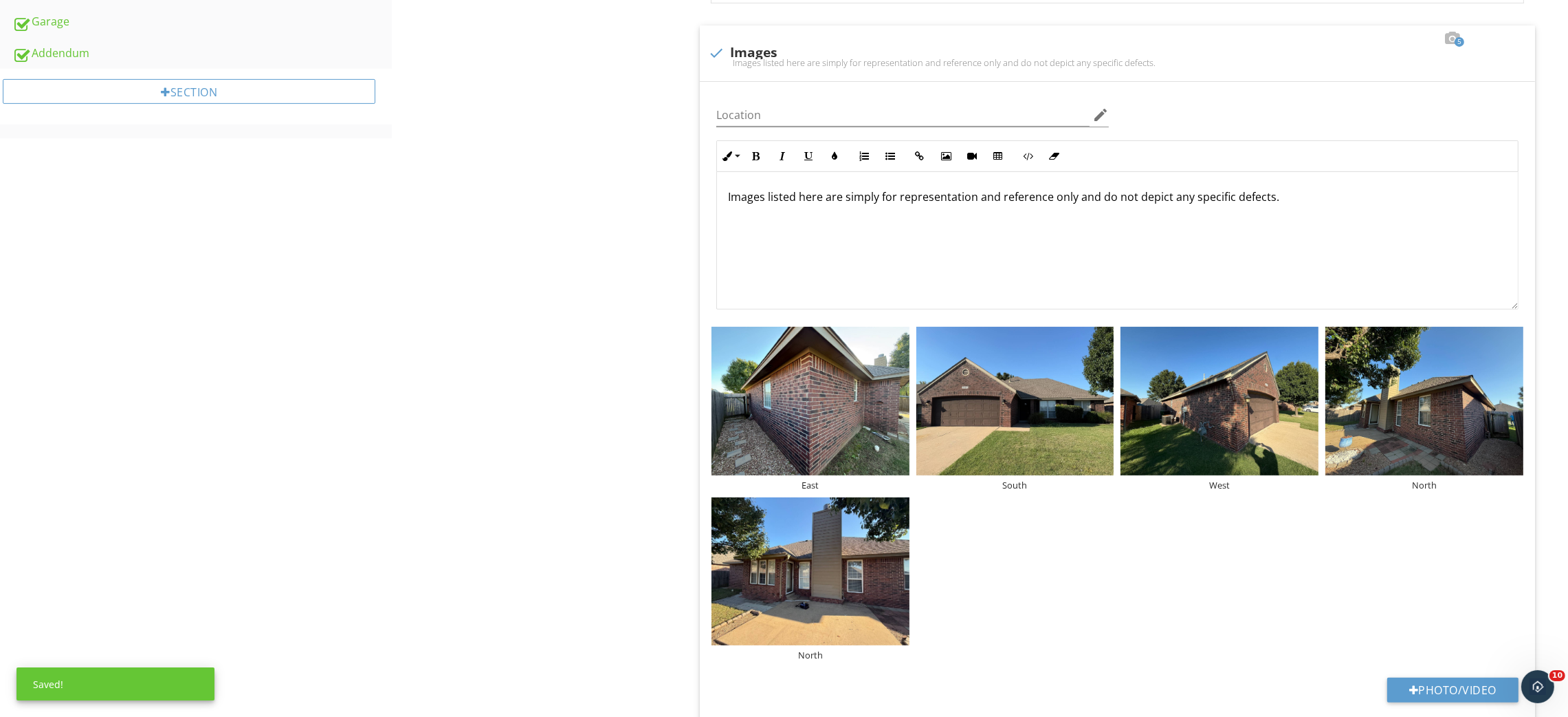
scroll to position [0, 0]
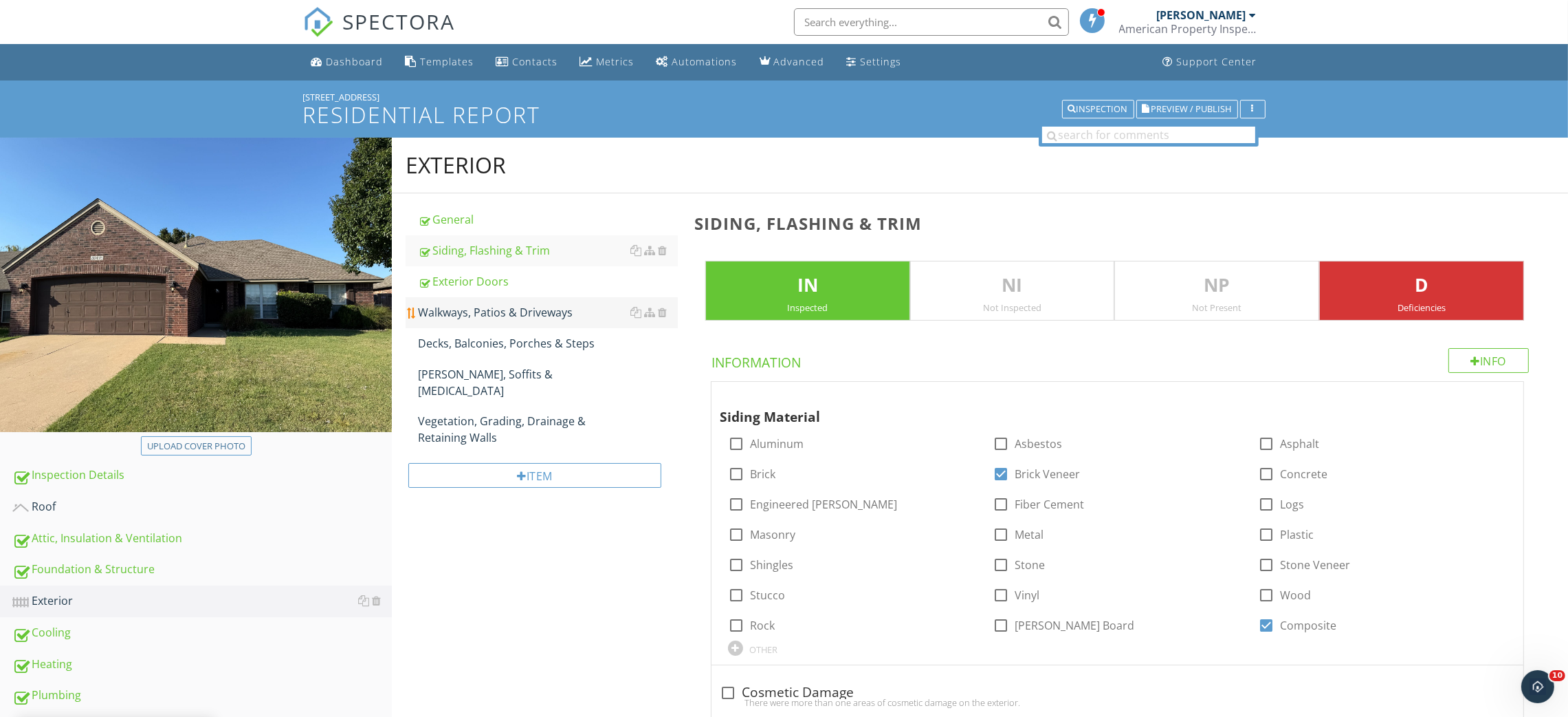
click at [472, 305] on div "Walkways, Patios & Driveways" at bounding box center [548, 312] width 260 height 16
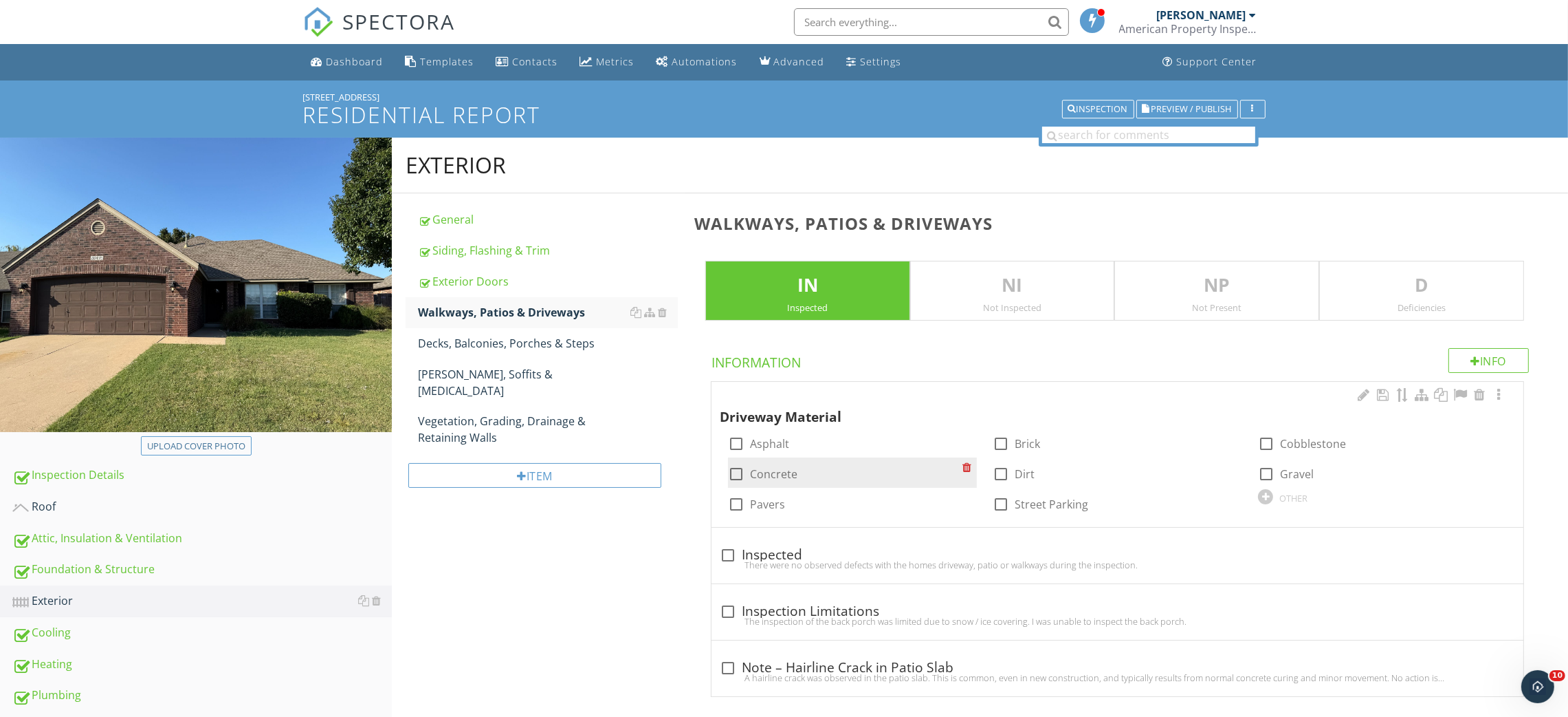
click at [767, 478] on label "Concrete" at bounding box center [774, 473] width 47 height 14
checkbox input "true"
click at [628, 576] on div "Exterior General Siding, Flashing & Trim Exterior Doors Walkways, Patios & Driv…" at bounding box center [980, 434] width 1176 height 594
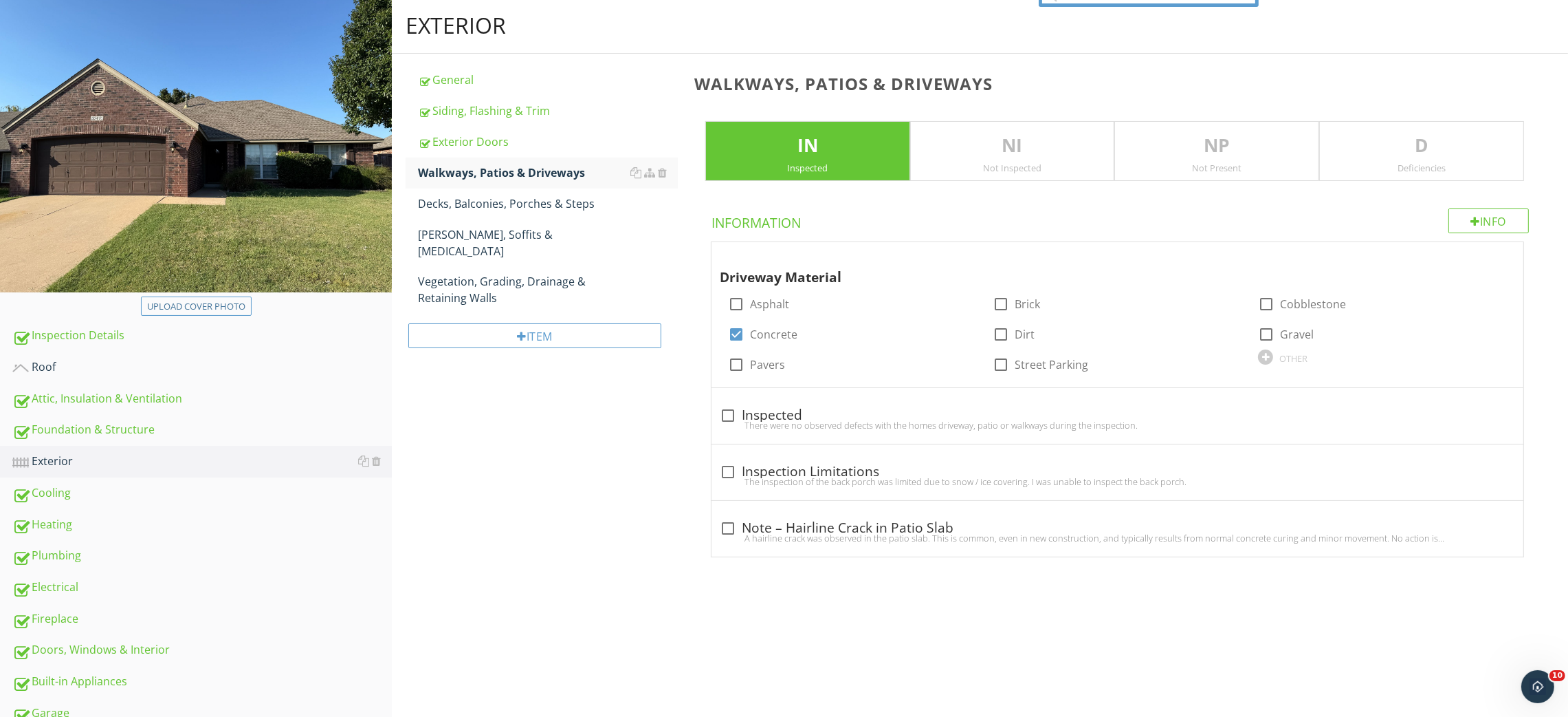
scroll to position [245, 0]
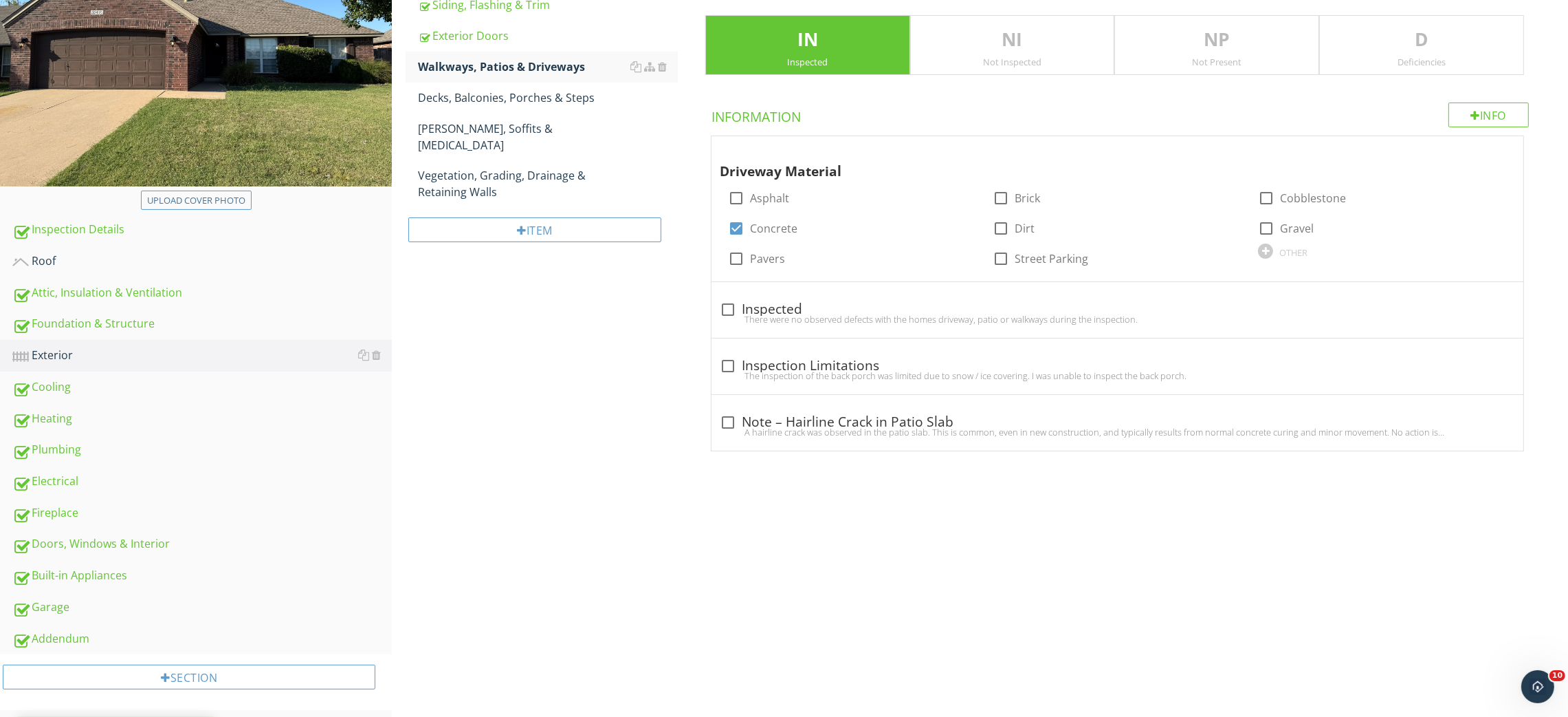
click at [1414, 57] on div "Deficiencies" at bounding box center [1421, 62] width 203 height 11
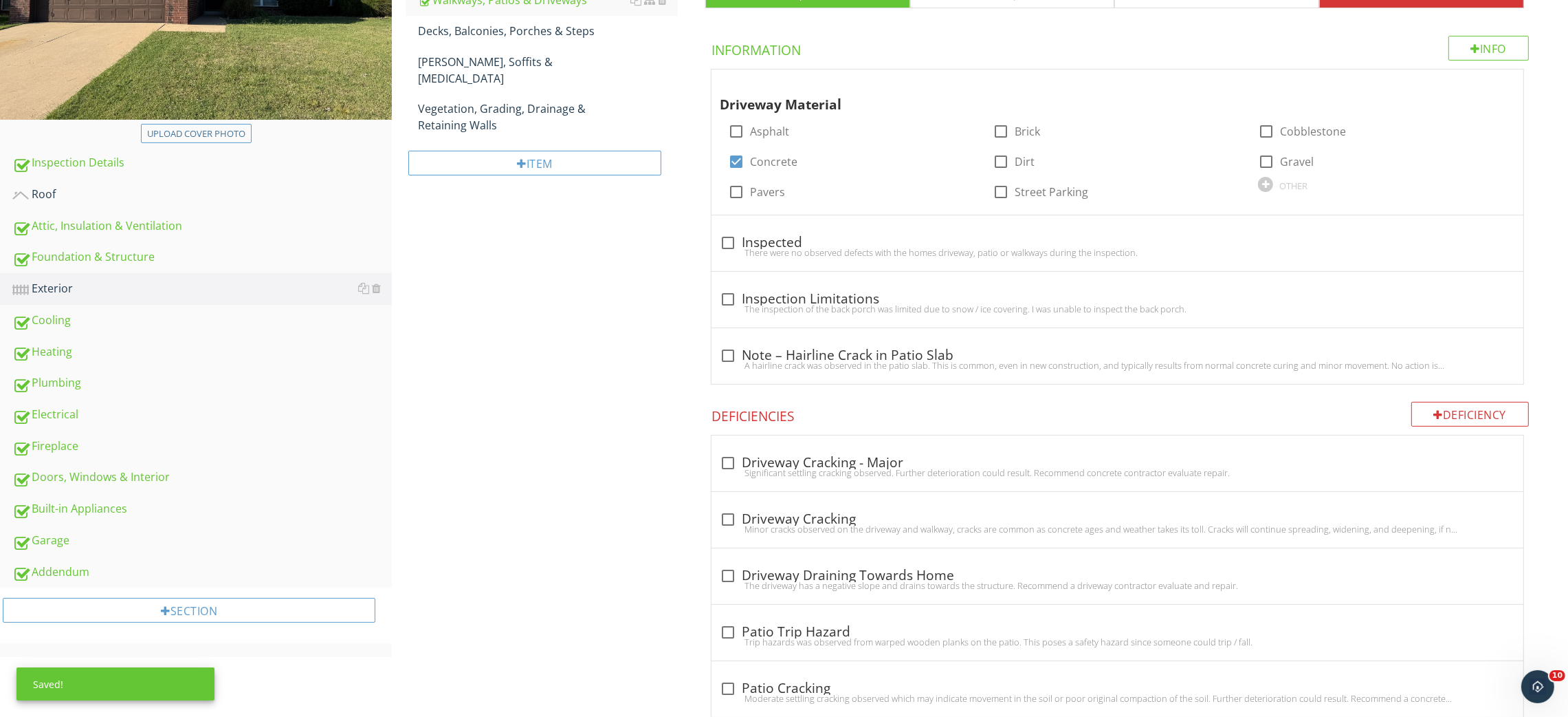
scroll to position [452, 0]
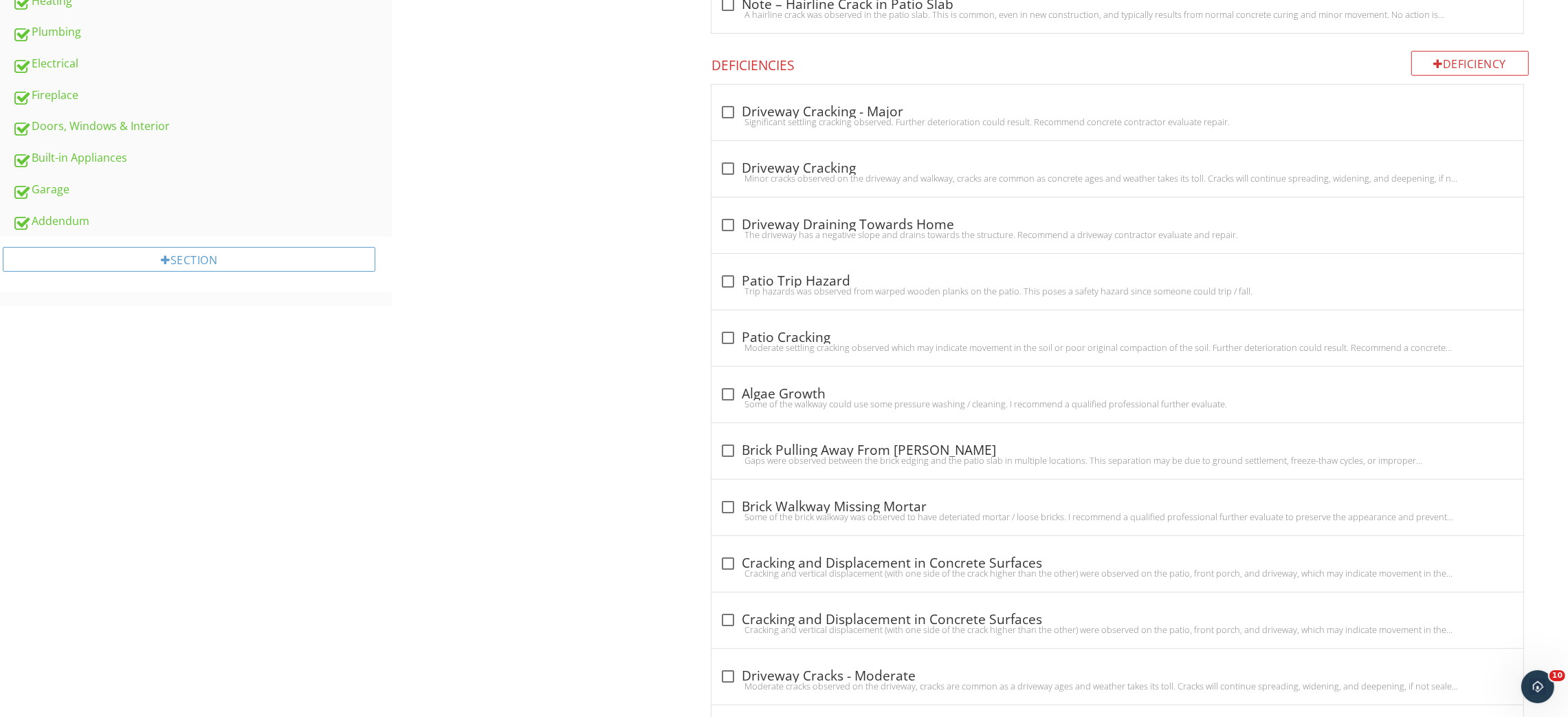
scroll to position [817, 0]
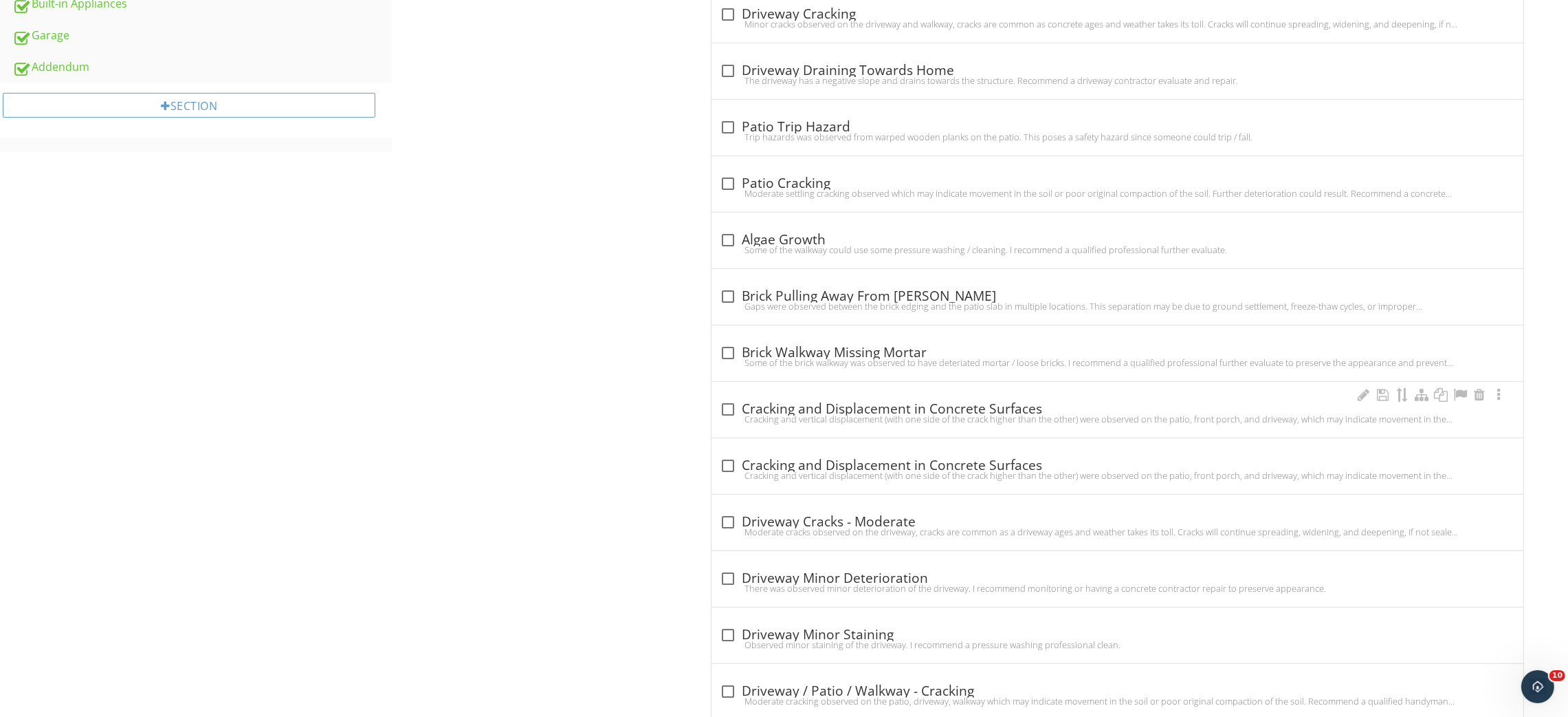
click at [818, 417] on div "Cracking and vertical displacement (with one side of the crack higher than the …" at bounding box center [1118, 419] width 796 height 11
checkbox input "true"
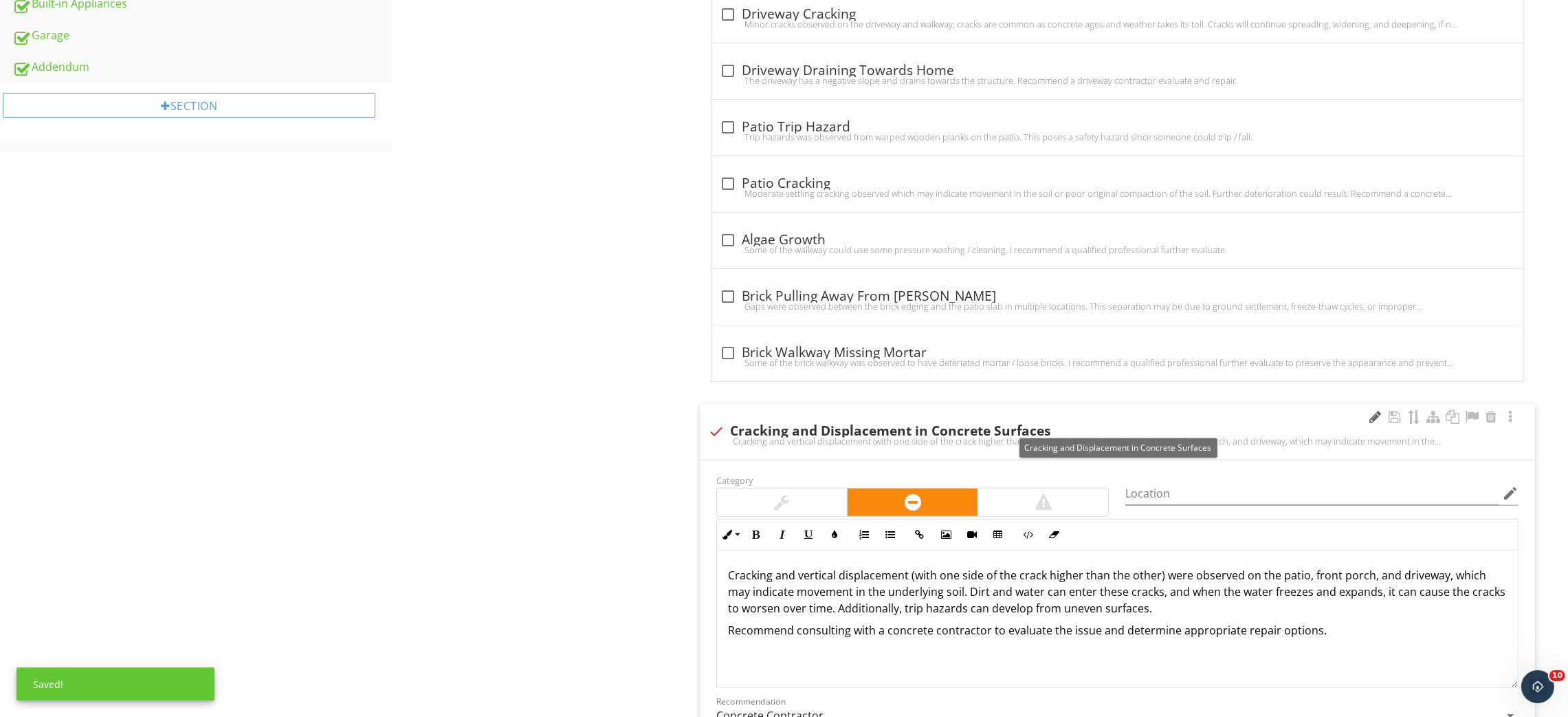
click at [1367, 421] on div at bounding box center [1376, 417] width 16 height 14
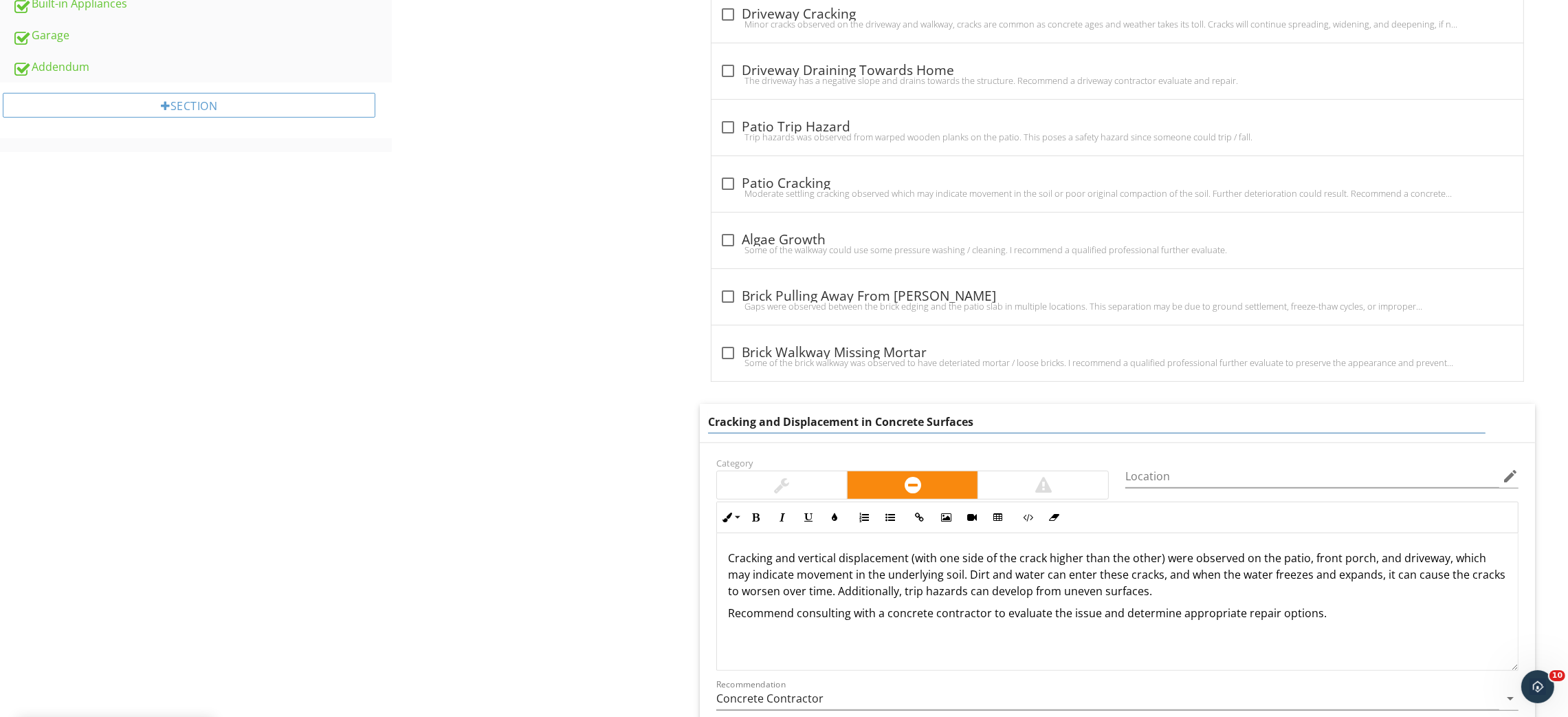
click at [774, 417] on input "Cracking and Displacement in Concrete Surfaces" at bounding box center [1098, 421] width 779 height 23
type input "Cracking & Displacement in Concrete Surfaces"
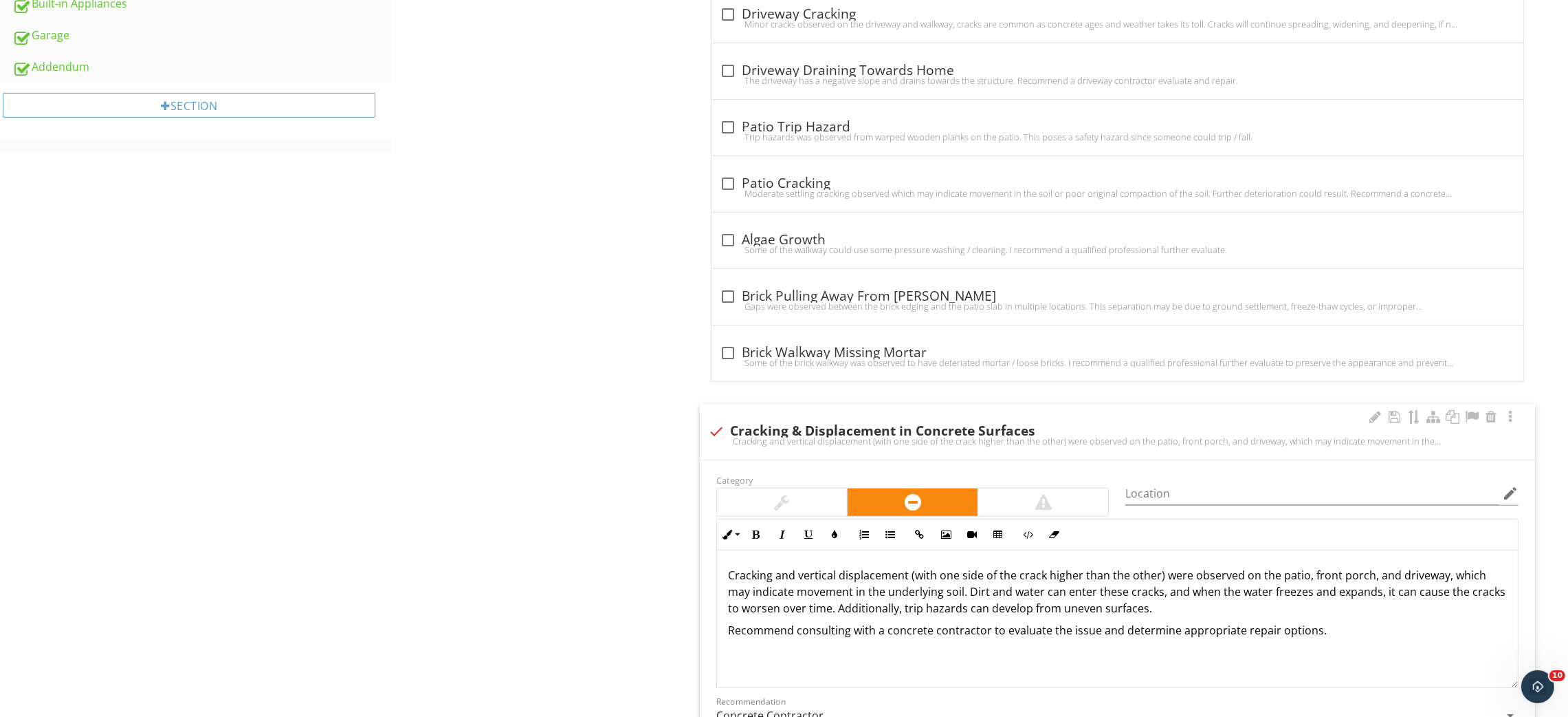
drag, startPoint x: 1277, startPoint y: 577, endPoint x: 1391, endPoint y: 577, distance: 114.0
click at [1391, 577] on p "Cracking and vertical displacement (with one side of the crack higher than the …" at bounding box center [1118, 591] width 779 height 49
click at [783, 440] on div "Cracking and vertical displacement (with one side of the crack higher than the …" at bounding box center [1118, 441] width 819 height 11
checkbox input "false"
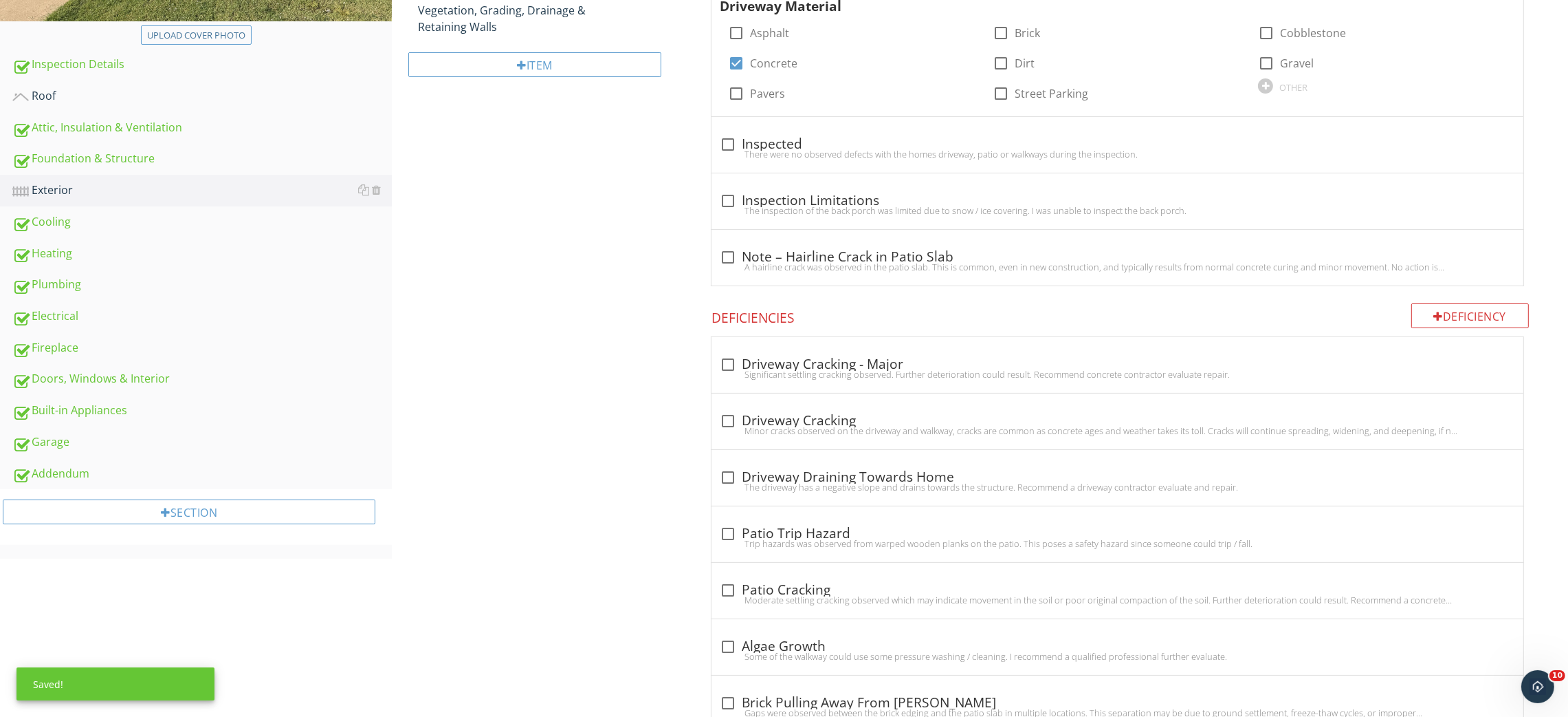
scroll to position [404, 0]
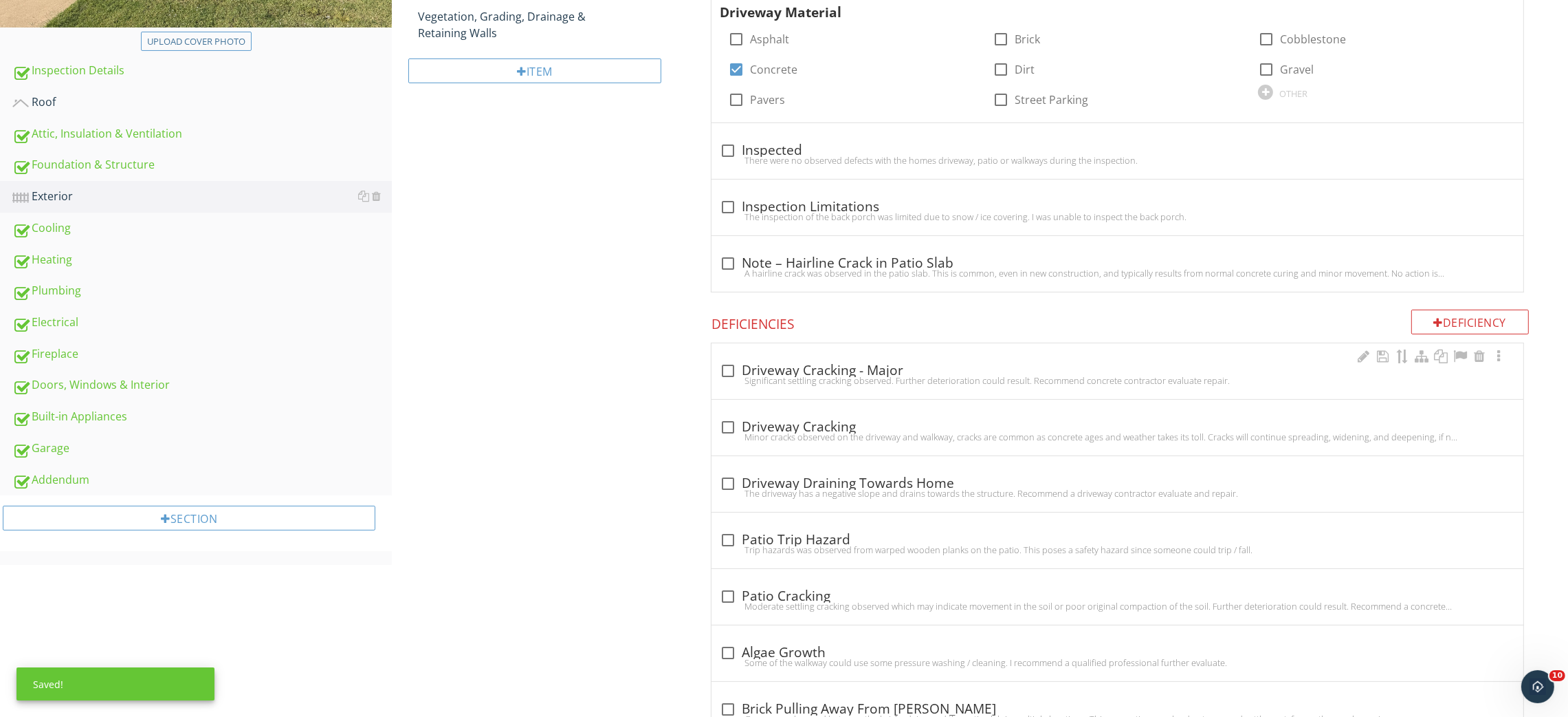
click at [802, 369] on div "check_box_outline_blank Driveway Cracking - Major" at bounding box center [1118, 370] width 796 height 16
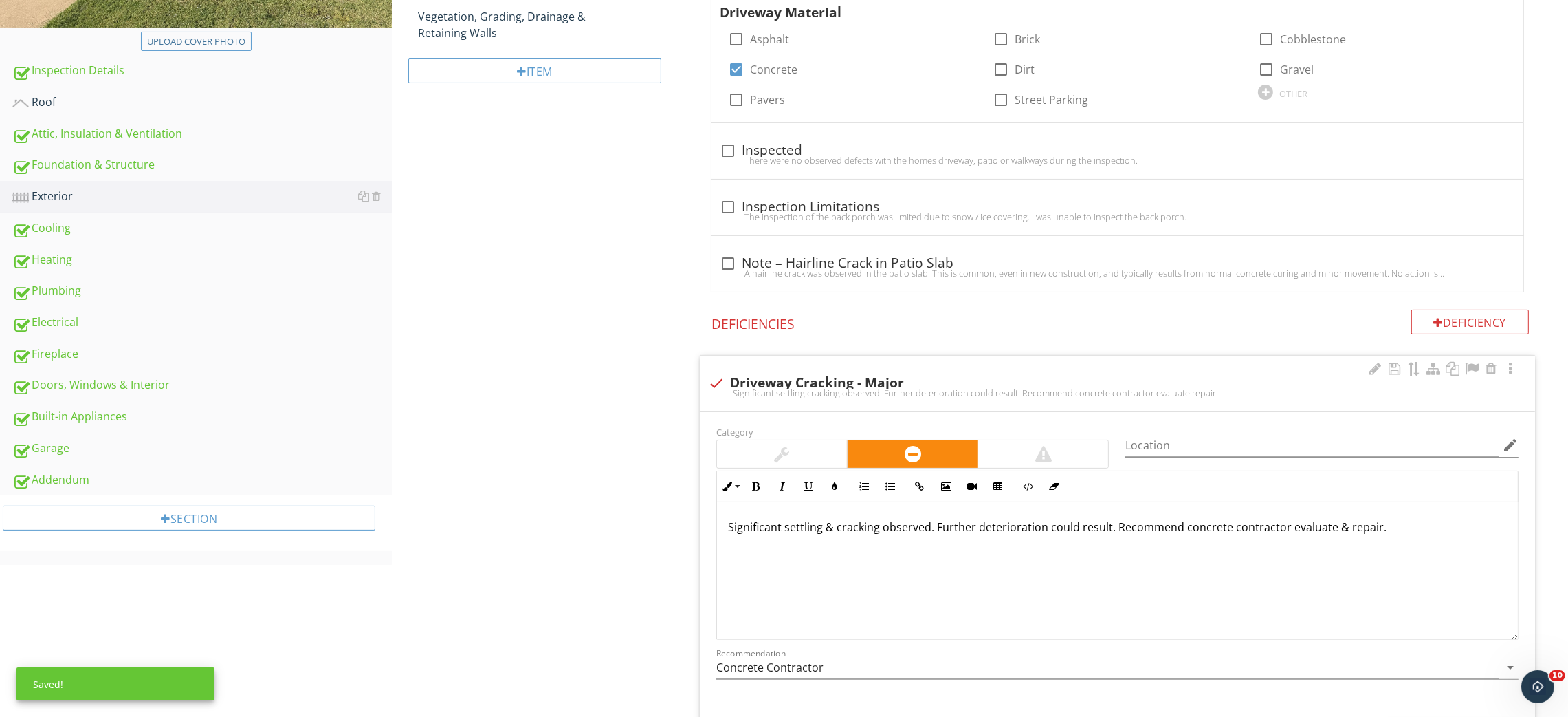
click at [779, 402] on div "check Driveway Cracking - Major Significant settling cracking observed. Further…" at bounding box center [1118, 387] width 819 height 30
checkbox input "true"
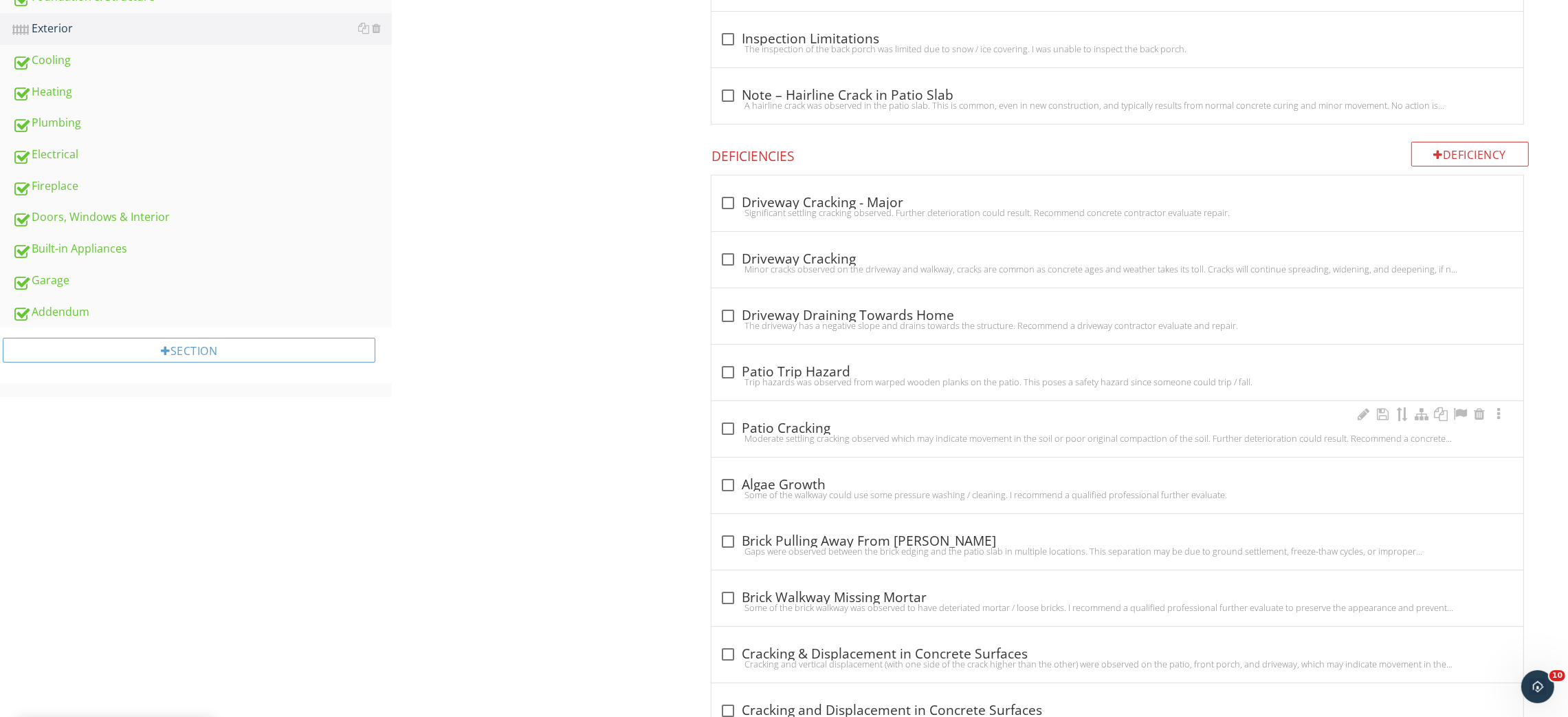
scroll to position [610, 0]
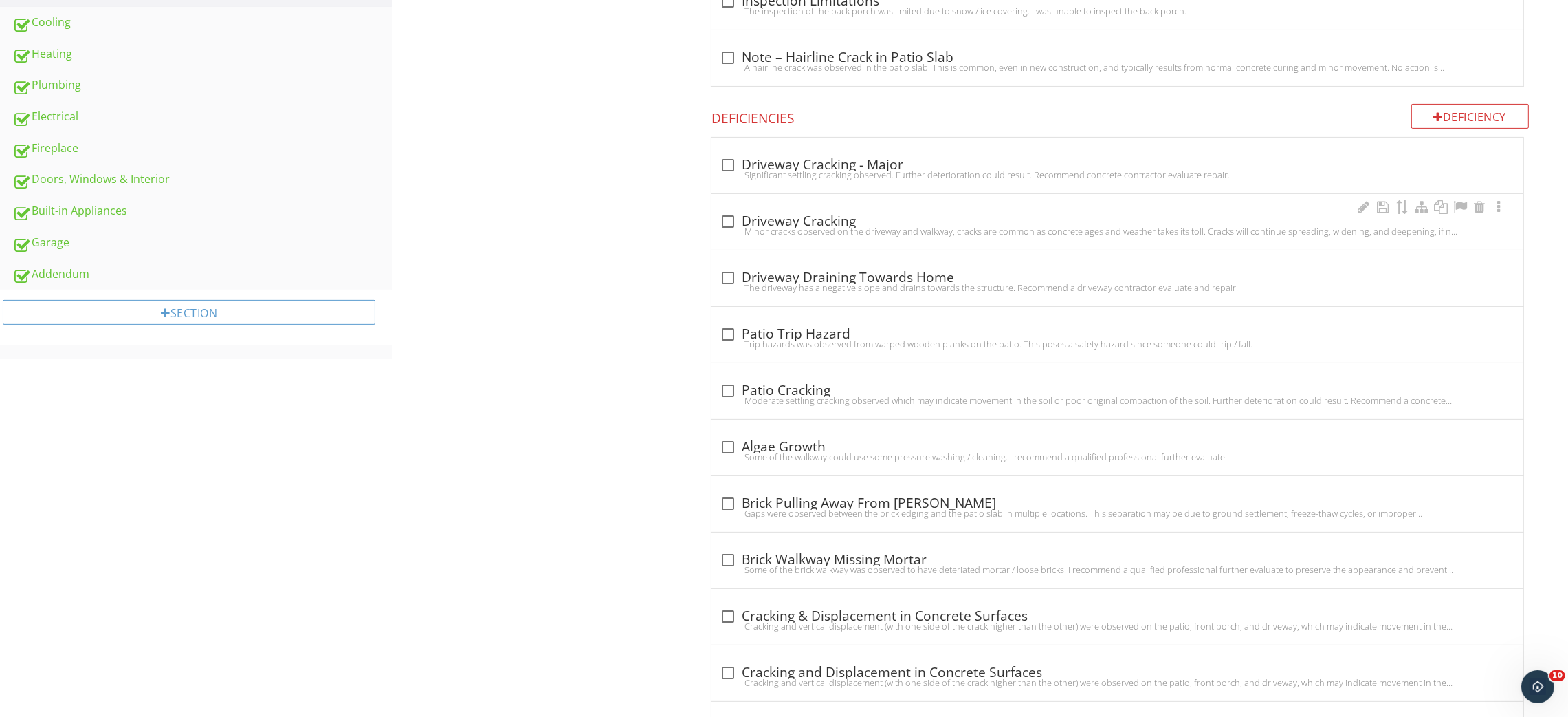
click at [804, 228] on div "Minor cracks observed on the driveway and walkway, cracks are common as concret…" at bounding box center [1118, 231] width 796 height 11
checkbox input "true"
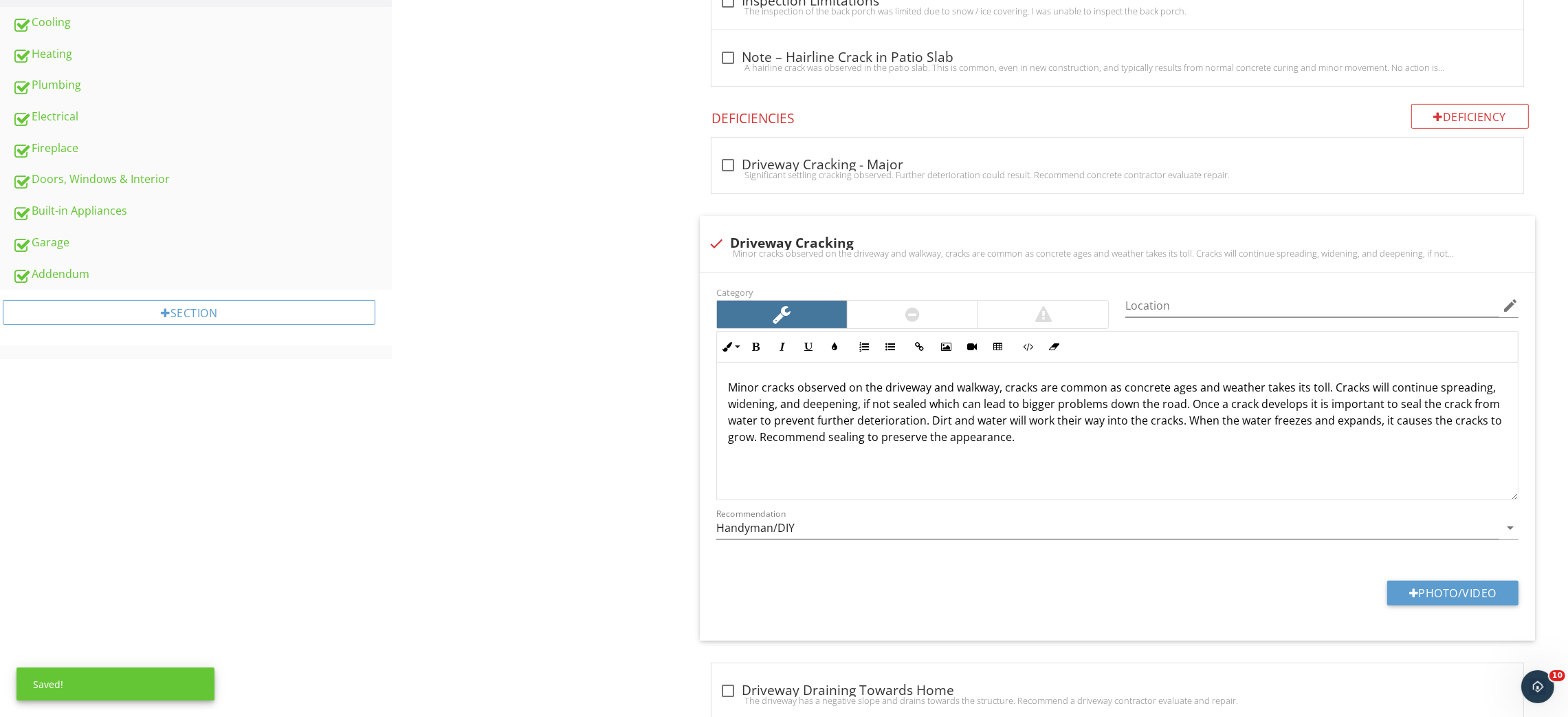
click at [911, 419] on p "Minor cracks observed on the driveway and walkway, cracks are common as concret…" at bounding box center [1118, 412] width 779 height 66
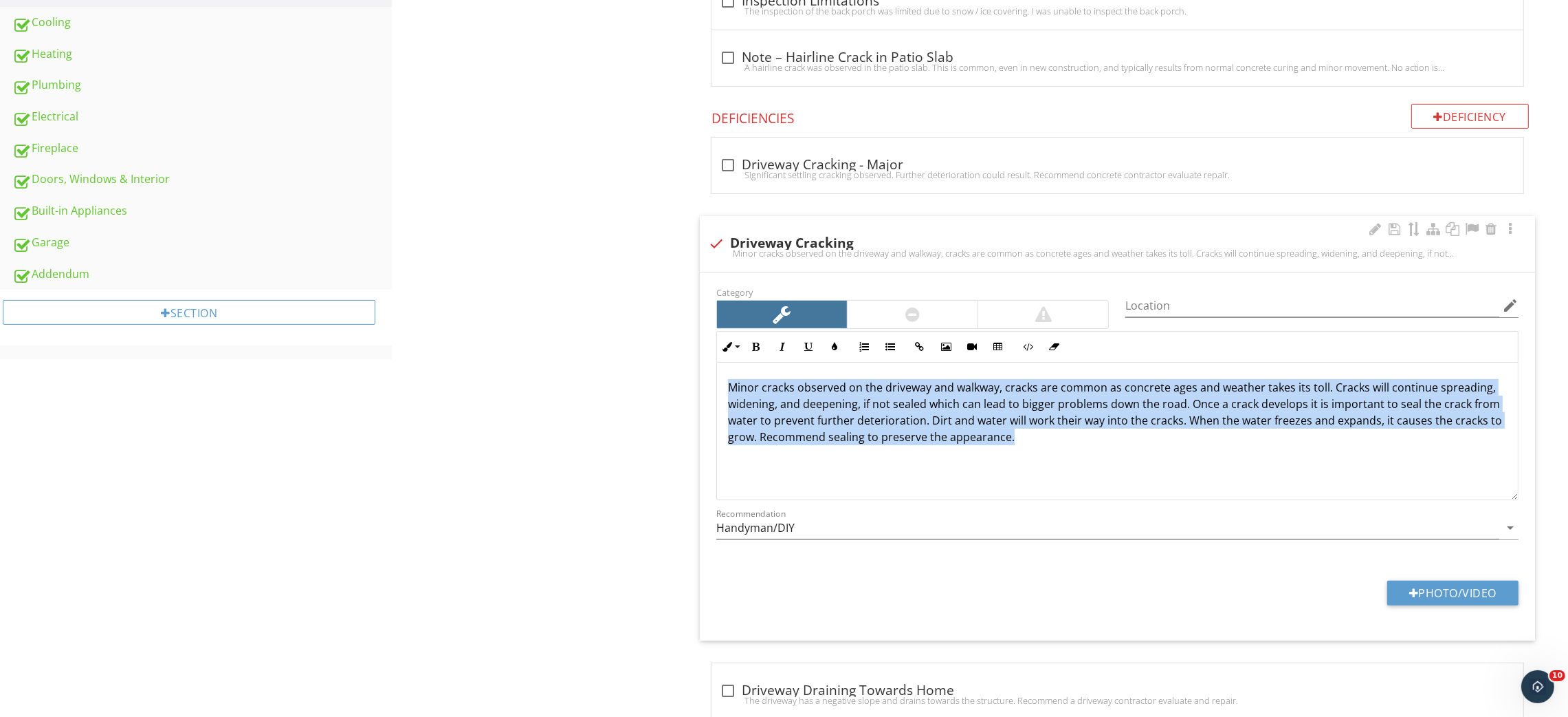
copy p "Minor cracks observed on the driveway and walkway, cracks are common as concret…"
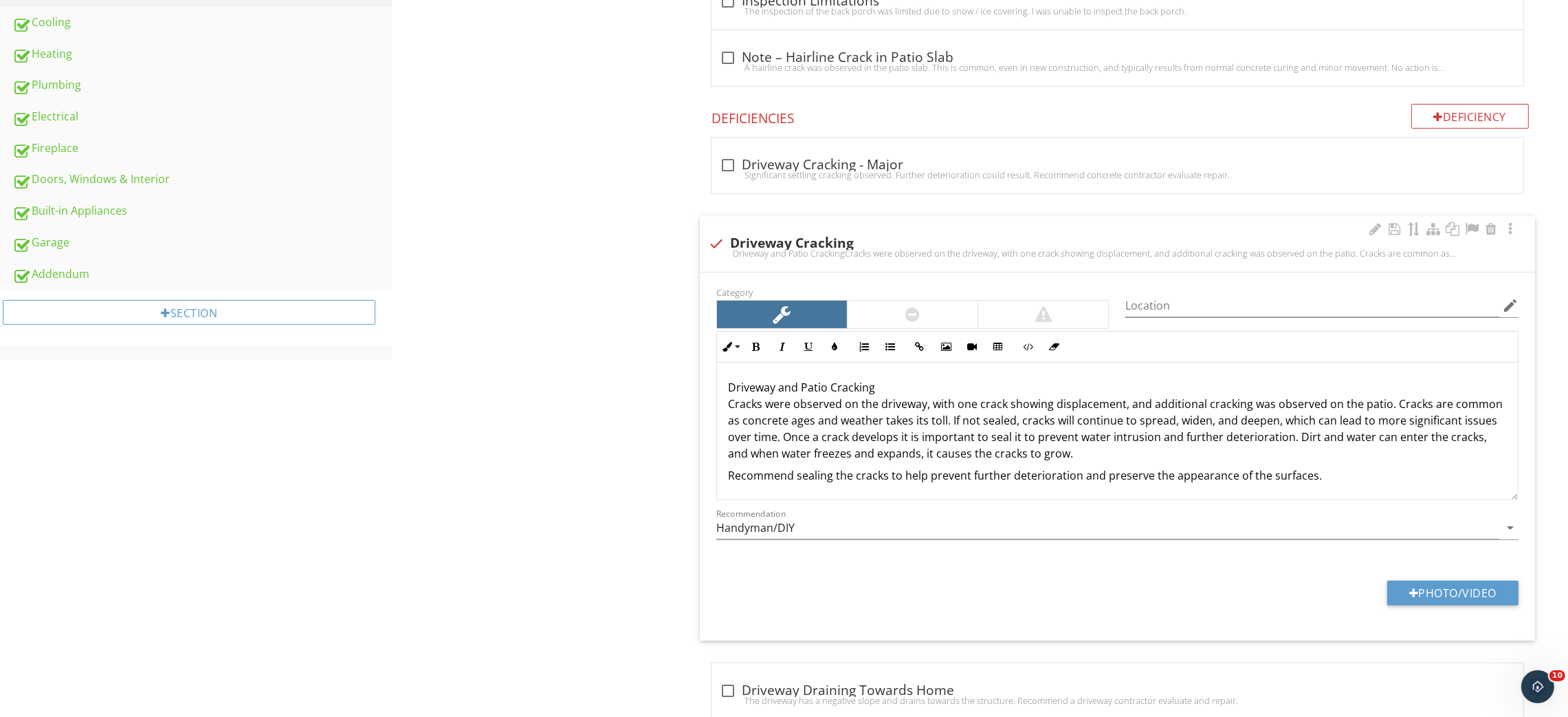
click at [811, 379] on p "Driveway and Patio Cracking Cracks were observed on the driveway, with one crac…" at bounding box center [1118, 421] width 779 height 83
copy p "Driveway and Patio Cracking"
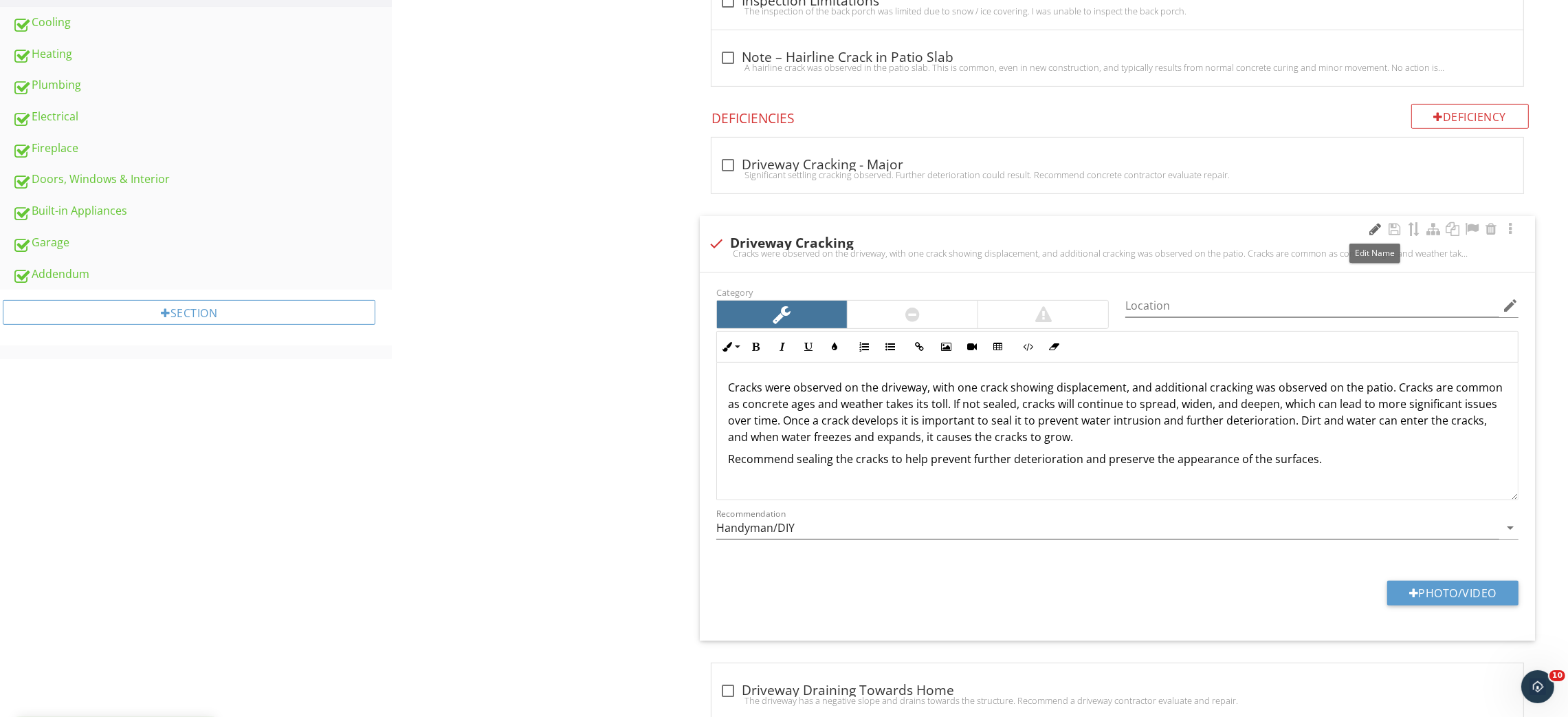
click at [1377, 224] on div at bounding box center [1376, 229] width 16 height 14
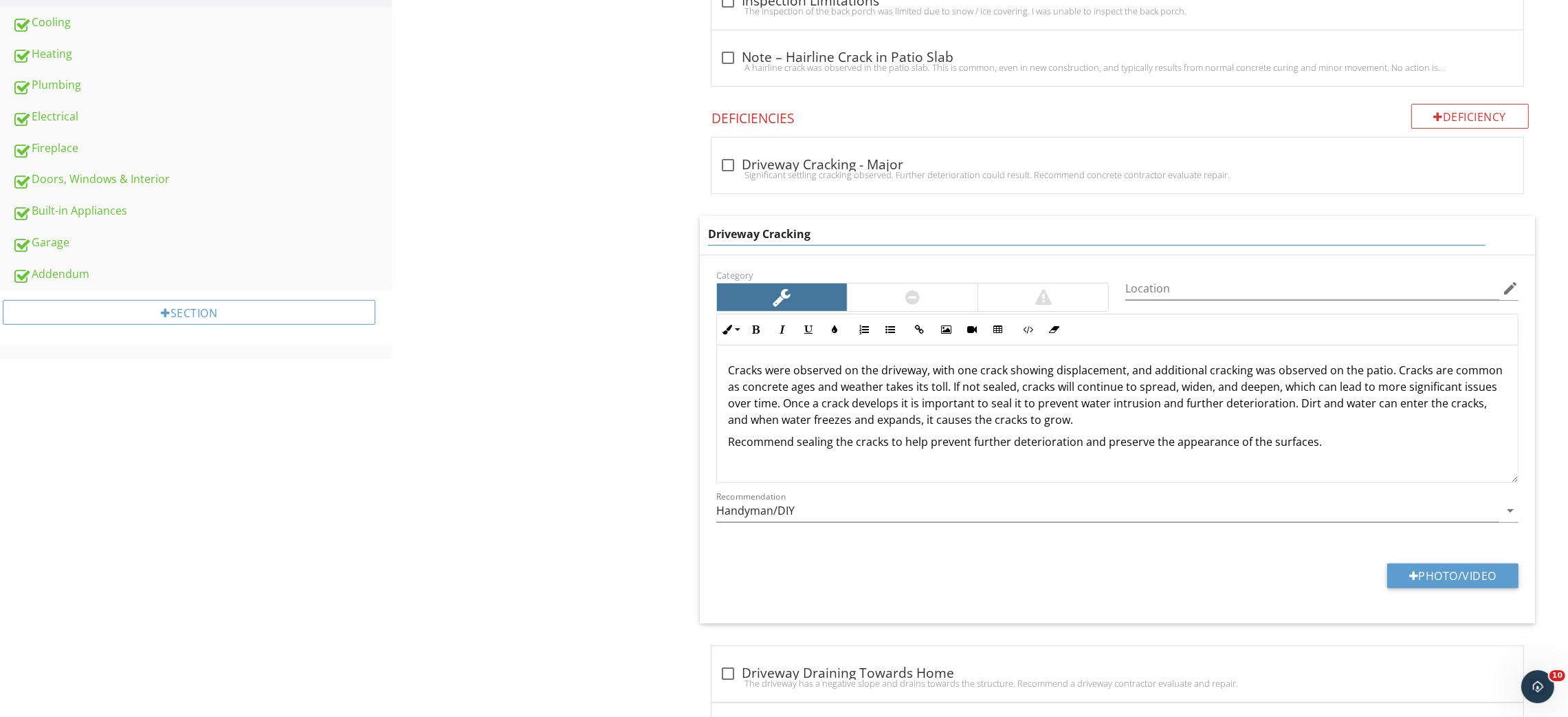
click at [777, 229] on input "Driveway Cracking" at bounding box center [1098, 234] width 779 height 23
paste input "and Patio Cracking"
click at [772, 238] on input "Driveway and Patio Cracking" at bounding box center [1098, 234] width 779 height 23
type input "Driveway & Patio Cracking"
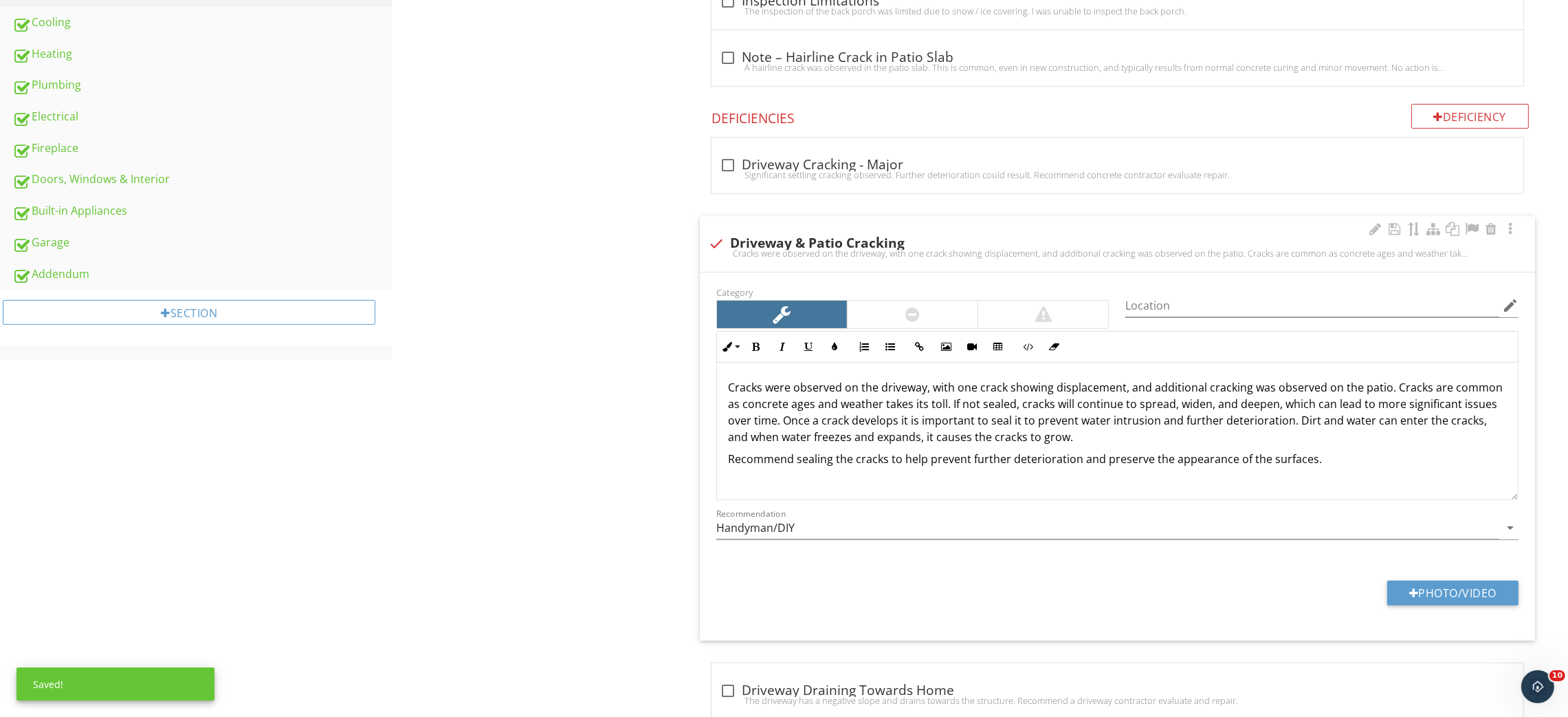
click at [965, 390] on p "Cracks were observed on the driveway, with one crack showing displacement, and …" at bounding box center [1118, 412] width 779 height 66
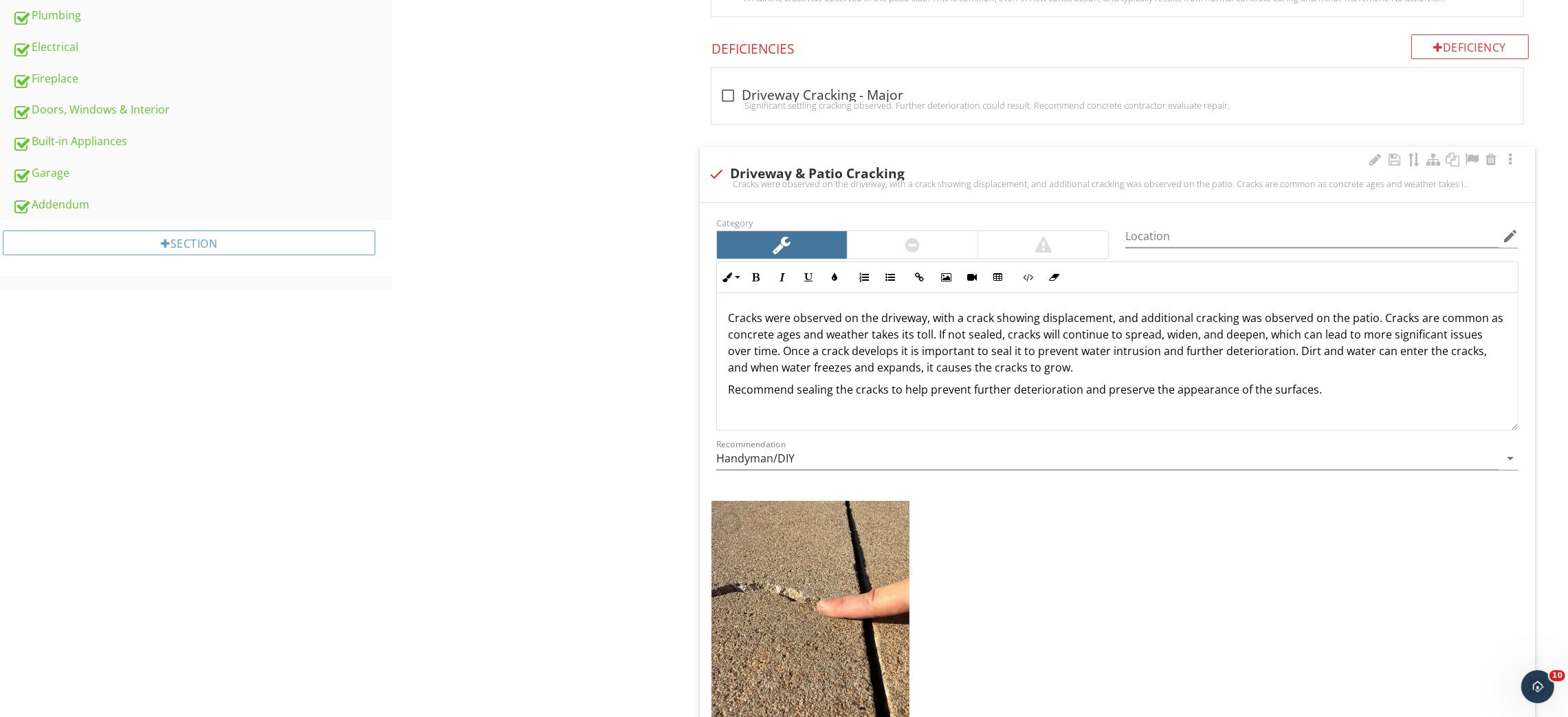
scroll to position [764, 0]
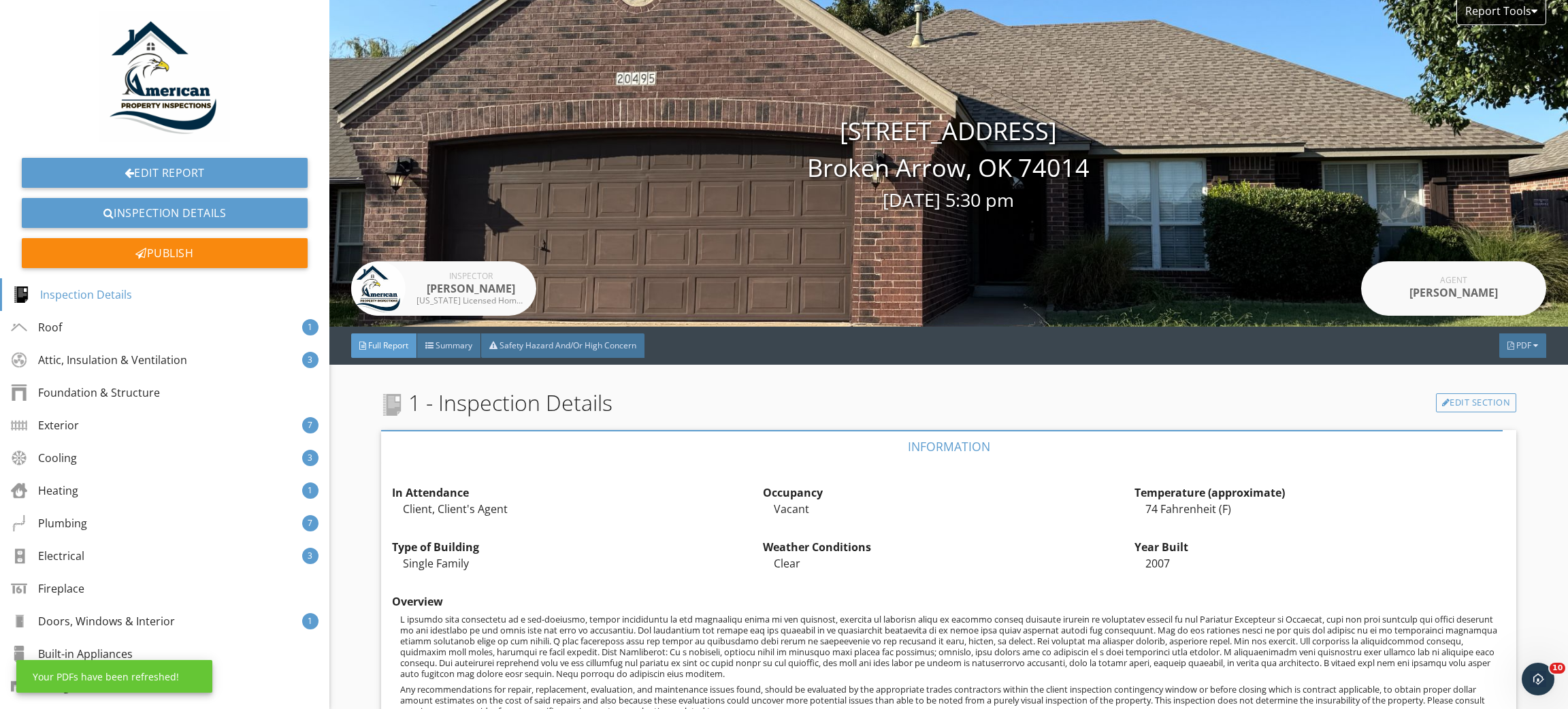
click at [1516, 350] on span "PDF" at bounding box center [1523, 345] width 15 height 12
click at [1488, 407] on div "Full Report" at bounding box center [1505, 405] width 88 height 16
click at [55, 248] on div "Publish" at bounding box center [164, 253] width 286 height 30
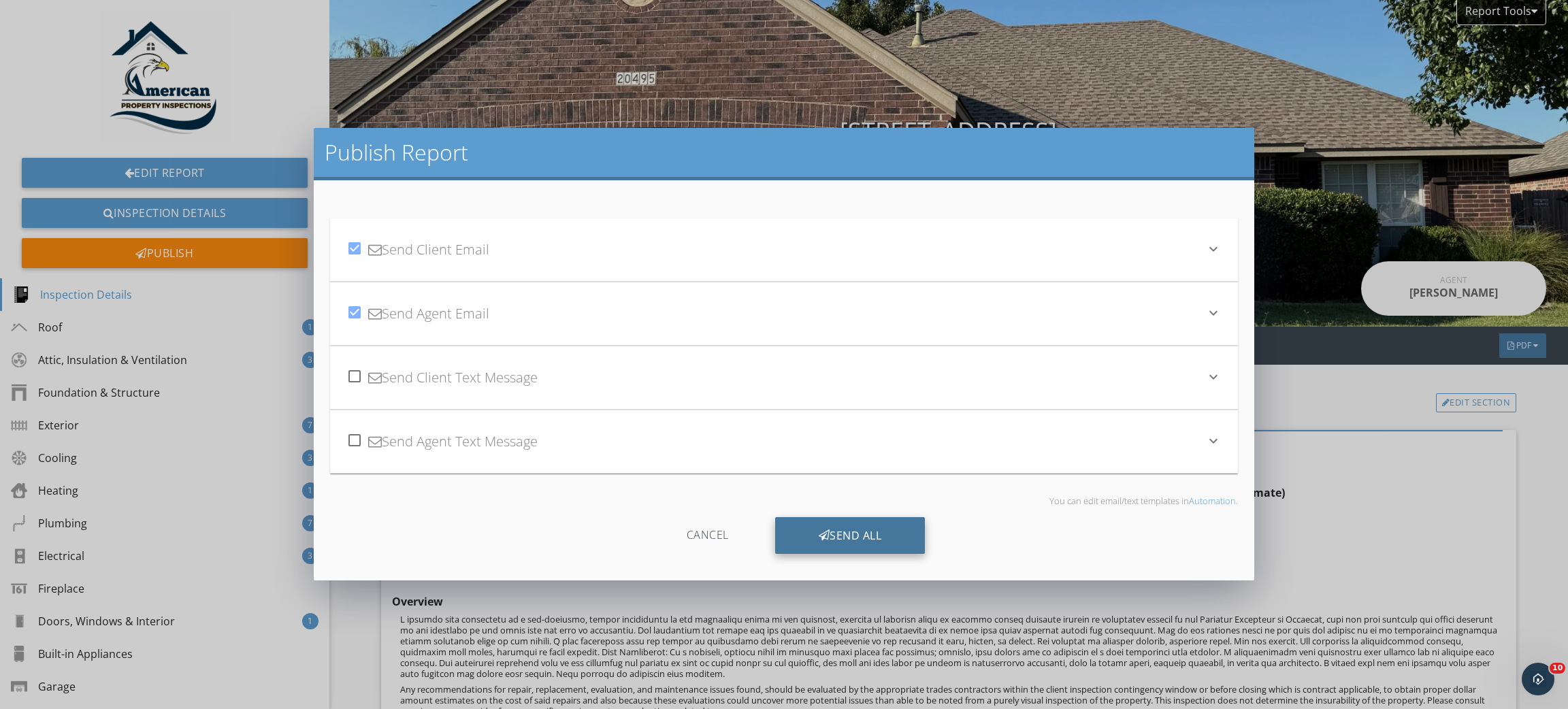
click at [865, 536] on div "Send All" at bounding box center [850, 535] width 151 height 37
